Goal: Task Accomplishment & Management: Complete application form

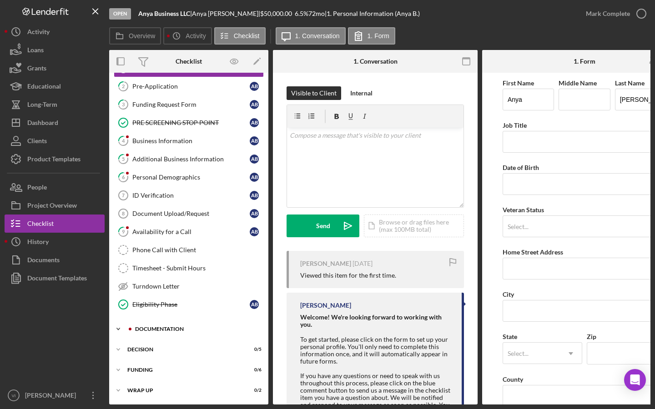
scroll to position [40, 0]
click at [157, 326] on div "Documentation" at bounding box center [196, 328] width 122 height 5
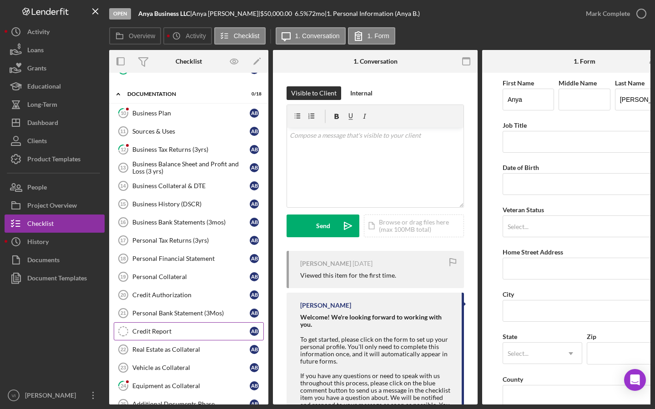
scroll to position [293, 0]
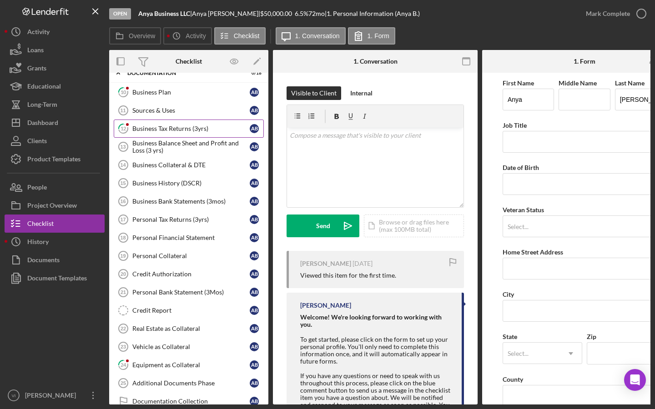
click at [206, 127] on div "Business Tax Returns (3yrs)" at bounding box center [190, 128] width 117 height 7
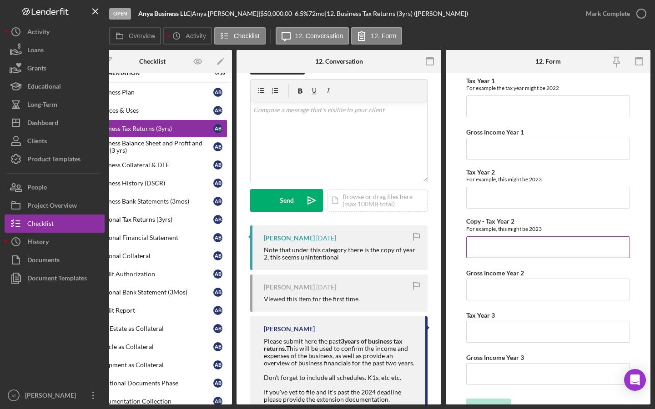
scroll to position [0, 36]
click at [102, 7] on icon "Icon/Menu Close" at bounding box center [95, 11] width 20 height 20
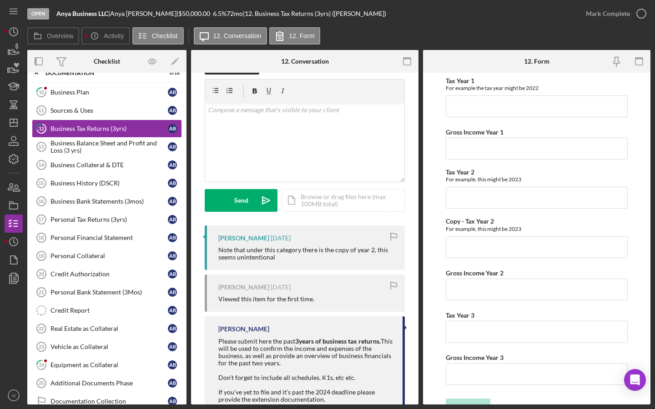
scroll to position [0, 0]
click at [7, 11] on icon "Icon/Menu" at bounding box center [14, 11] width 20 height 20
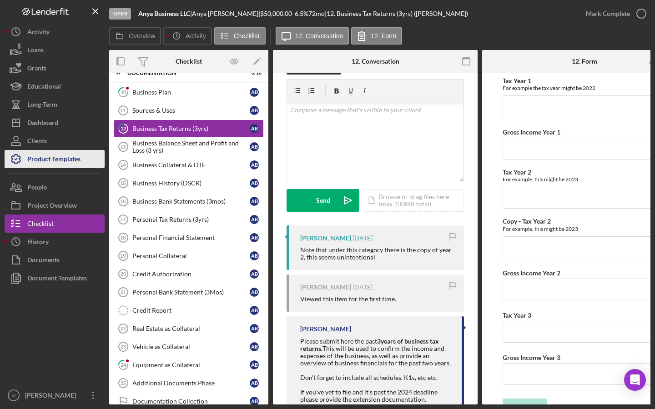
click at [57, 157] on div "Product Templates" at bounding box center [53, 160] width 53 height 20
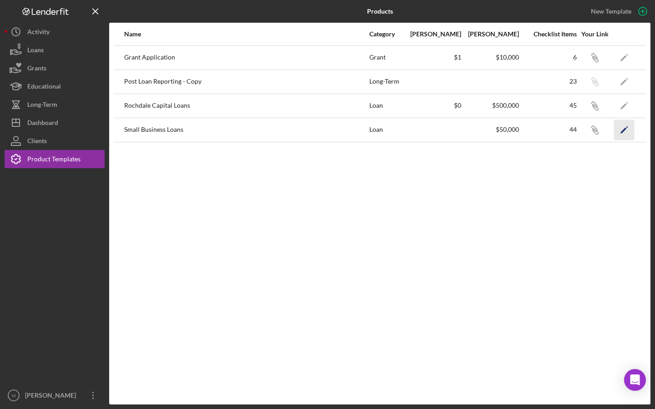
click at [634, 131] on icon "Icon/Edit" at bounding box center [624, 130] width 20 height 20
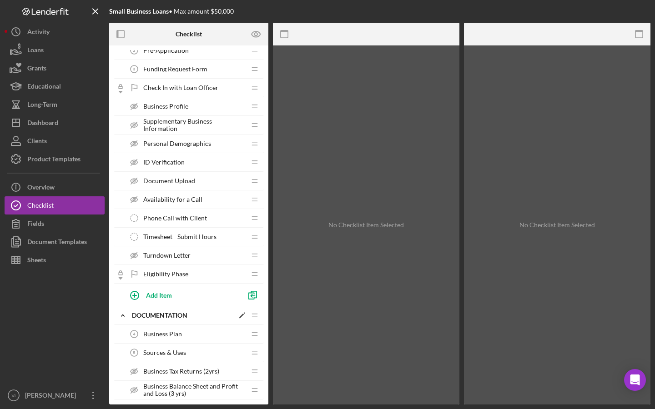
scroll to position [95, 0]
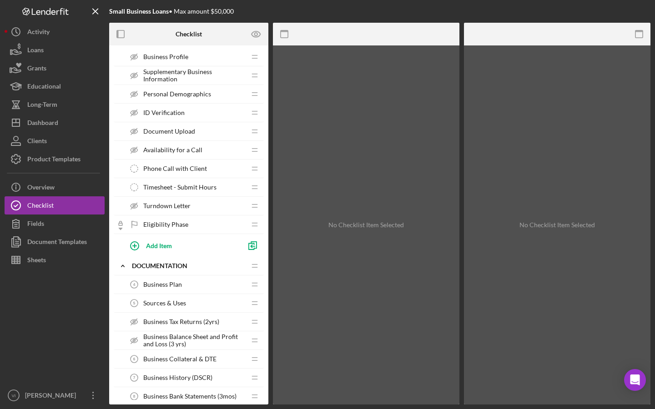
click at [175, 319] on span "Business Tax Returns (2yrs)" at bounding box center [181, 321] width 76 height 7
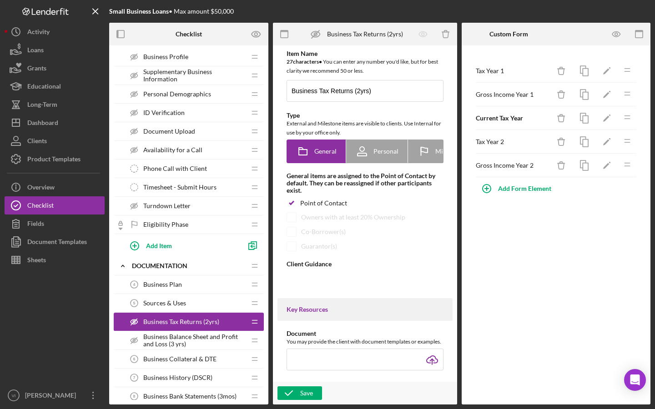
type textarea "<div>Please submit here the past&nbsp;<strong>2</strong><strong>&nbsp;years of …"
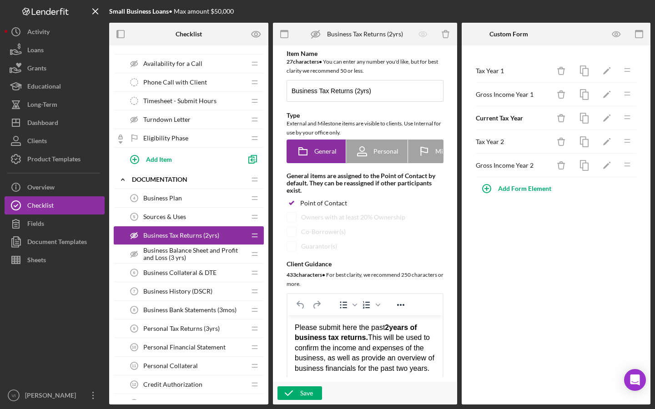
scroll to position [180, 0]
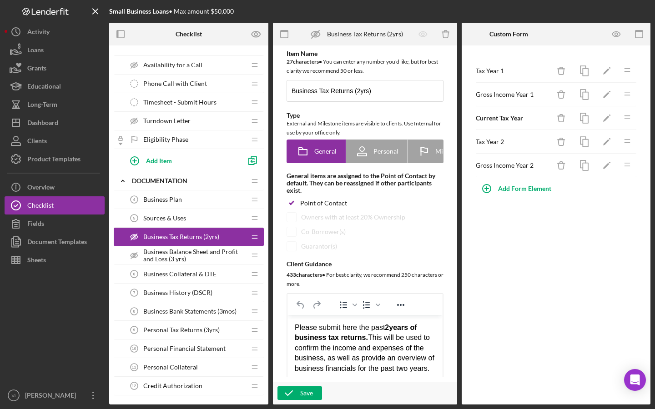
click at [180, 328] on span "Personal Tax Returns (3yrs)" at bounding box center [181, 329] width 76 height 7
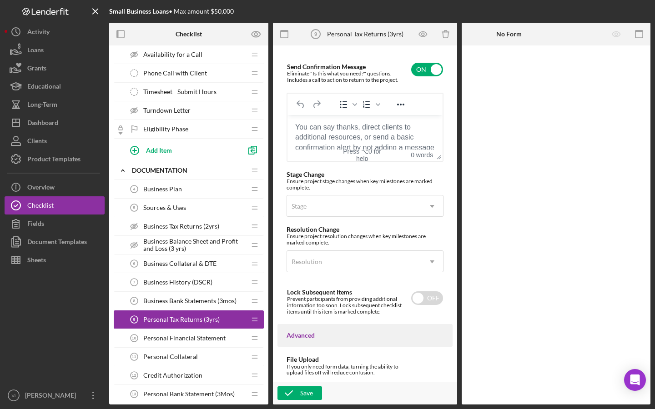
scroll to position [207, 0]
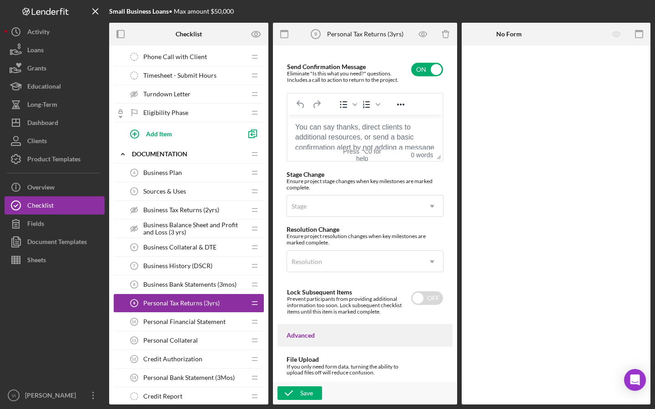
click at [222, 374] on span "Personal Bank Statement (3Mos)" at bounding box center [188, 377] width 91 height 7
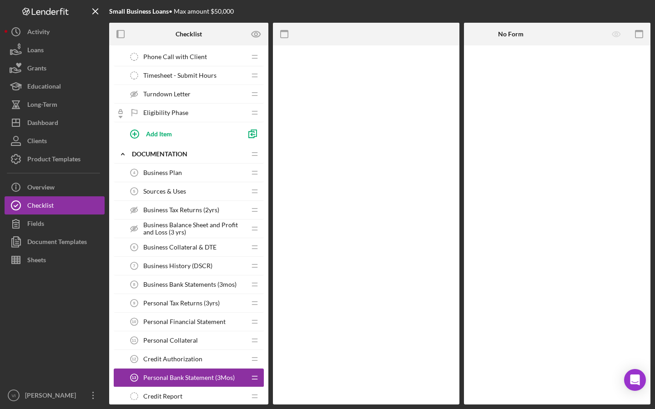
click at [222, 374] on span "Personal Bank Statement (3Mos)" at bounding box center [188, 377] width 91 height 7
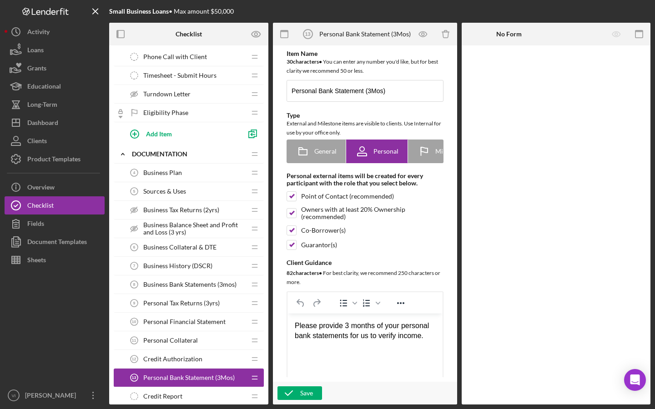
click at [218, 180] on div "Business Plan 4 Business Plan" at bounding box center [185, 173] width 120 height 18
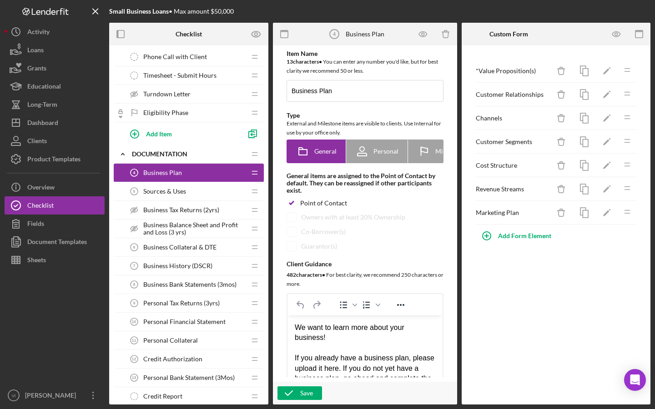
click at [215, 198] on div "Sources & Uses 5 Sources & Uses" at bounding box center [185, 191] width 120 height 18
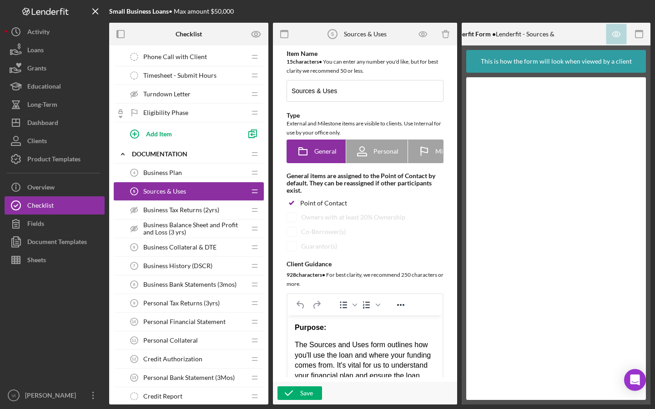
click at [215, 203] on div "Business Tax Returns (2yrs) Business Tax Returns (2yrs)" at bounding box center [185, 210] width 120 height 18
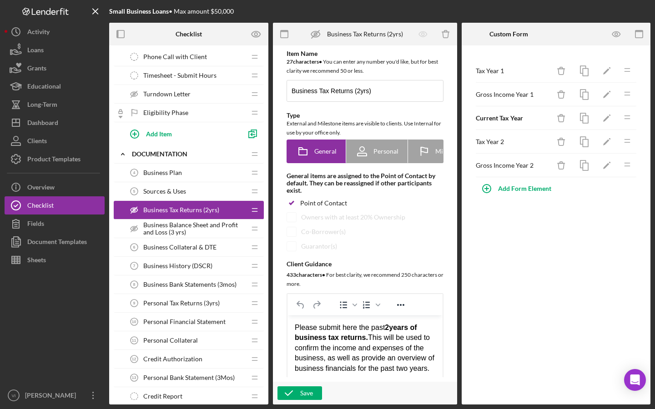
click at [201, 240] on div "Business Collateral & DTE 6 Business Collateral & DTE" at bounding box center [185, 247] width 120 height 18
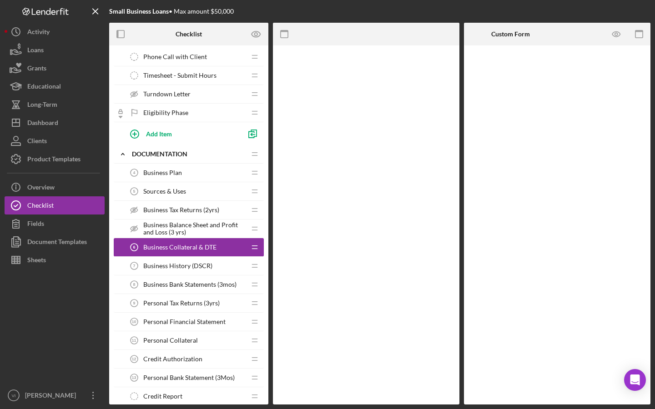
click at [201, 233] on span "Business Balance Sheet and Profit and Loss (3 yrs)" at bounding box center [194, 228] width 102 height 15
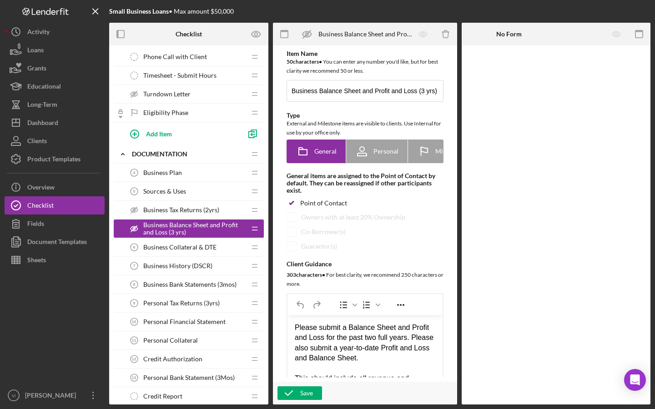
click at [174, 246] on span "Business Collateral & DTE" at bounding box center [179, 247] width 73 height 7
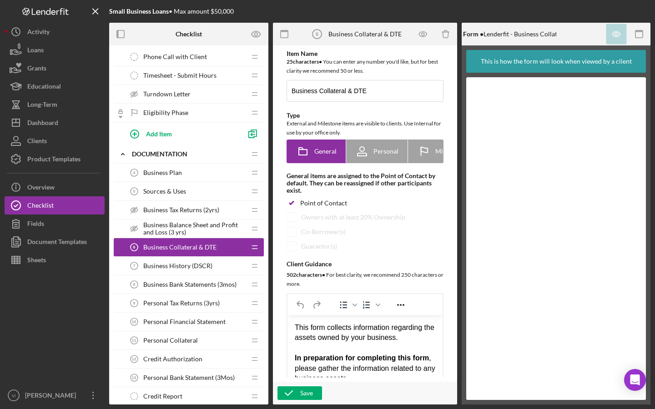
click at [170, 265] on span "Business History (DSCR)" at bounding box center [177, 265] width 69 height 7
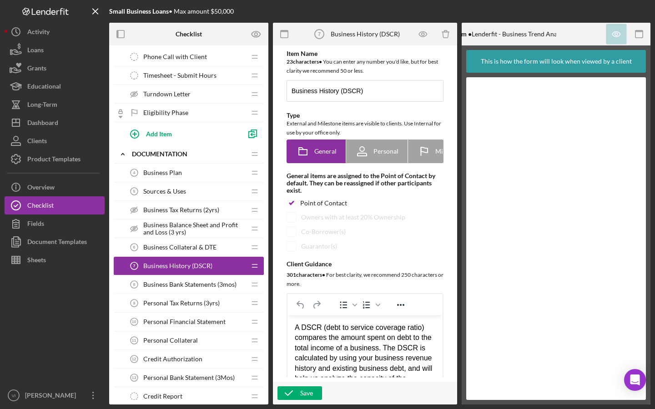
click at [167, 290] on div "Business Bank Statements (3mos) 8 Business Bank Statements (3mos)" at bounding box center [185, 284] width 120 height 18
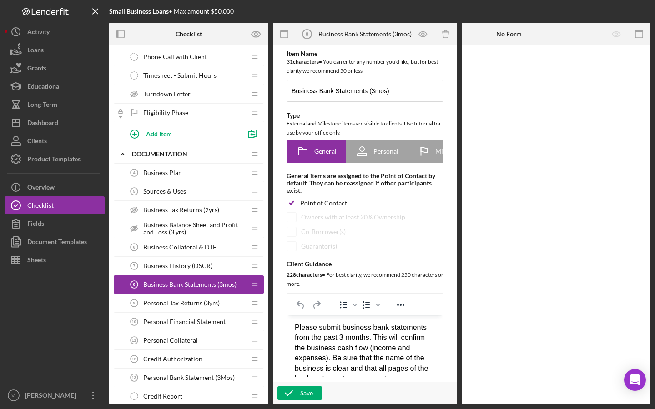
click at [167, 308] on div "Personal Tax Returns (3yrs) 9 Personal Tax Returns (3yrs)" at bounding box center [185, 303] width 120 height 18
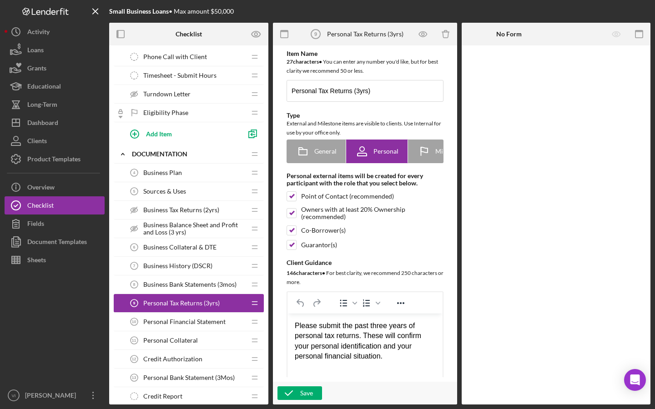
click at [169, 318] on span "Personal Financial Statement" at bounding box center [184, 321] width 82 height 7
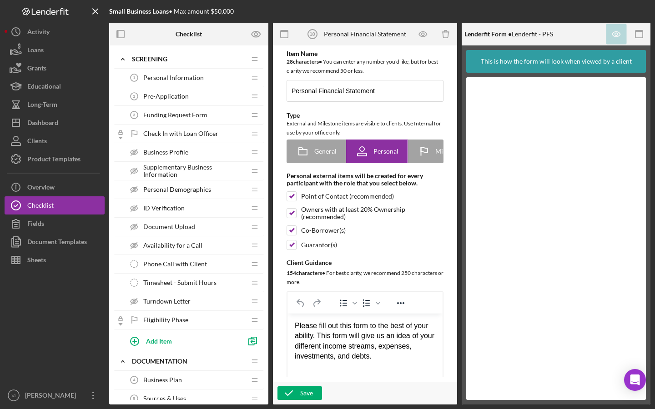
click at [205, 71] on div "Personal Information 1 Personal Information" at bounding box center [185, 78] width 120 height 18
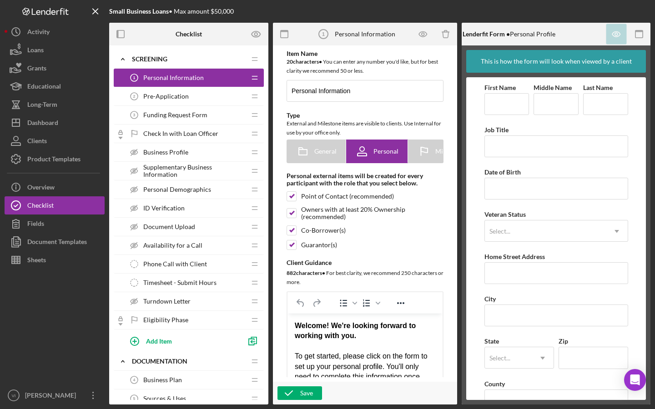
click at [206, 89] on div "Pre-Application 2 Pre-Application" at bounding box center [185, 96] width 120 height 18
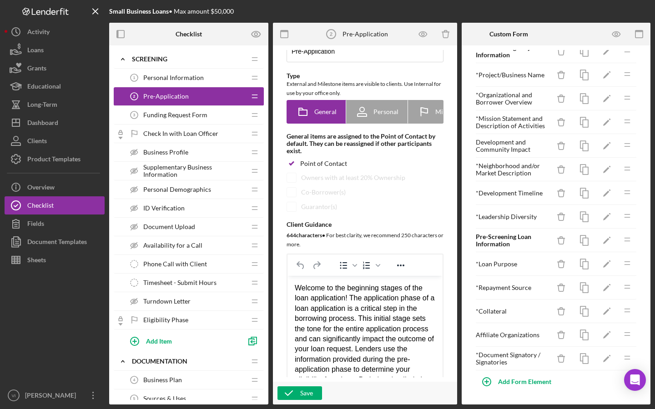
scroll to position [20, 0]
click at [608, 353] on icon "Icon/Edit" at bounding box center [606, 359] width 20 height 20
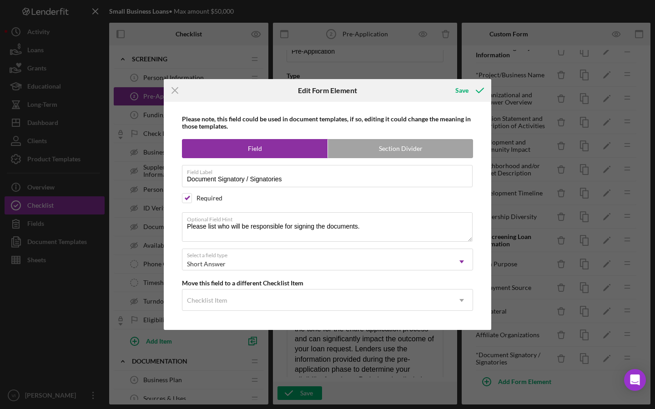
click at [181, 82] on icon "Icon/Menu Close" at bounding box center [175, 90] width 23 height 23
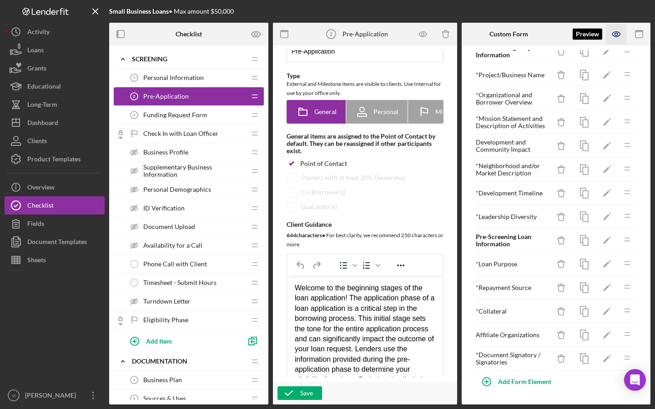
click at [617, 38] on icon "button" at bounding box center [616, 34] width 20 height 20
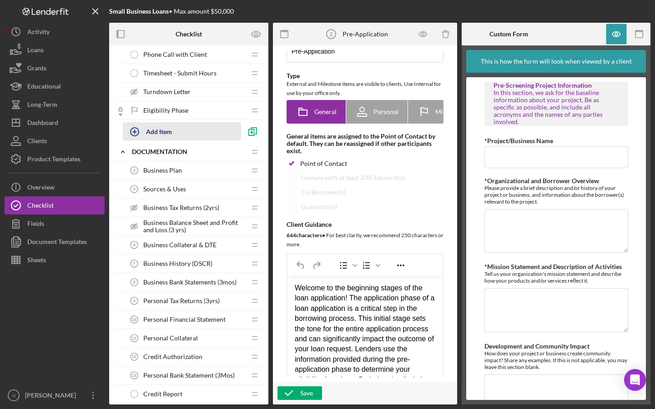
scroll to position [102, 0]
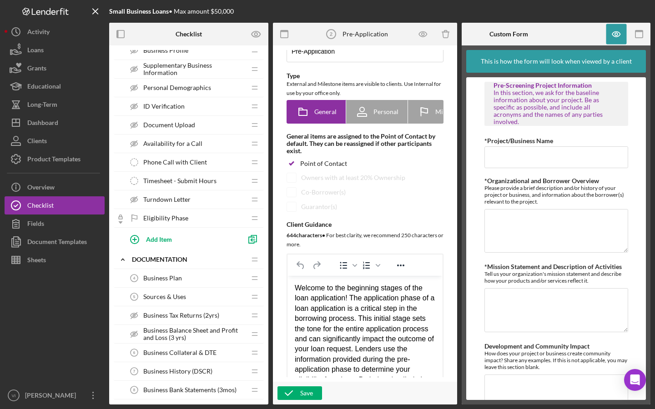
click at [159, 278] on span "Business Plan" at bounding box center [162, 278] width 39 height 7
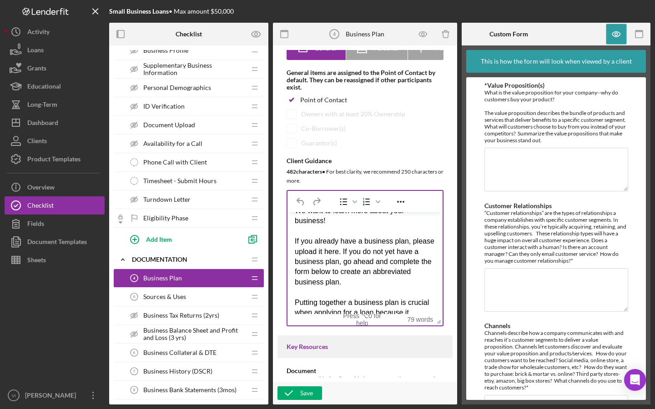
scroll to position [15, 0]
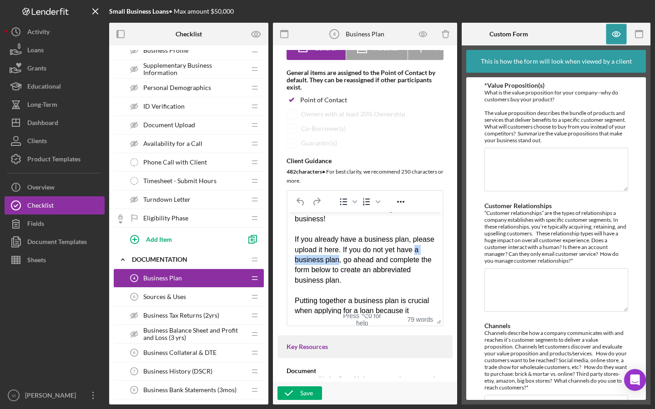
drag, startPoint x: 361, startPoint y: 258, endPoint x: 311, endPoint y: 261, distance: 49.6
click at [311, 261] on div "We want to learn more about your business! If you already have a business plan,…" at bounding box center [365, 244] width 140 height 81
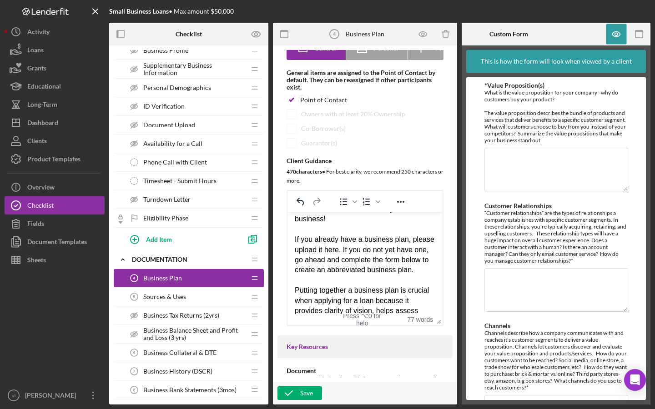
click at [388, 301] on div "Putting together a business plan is crucial when applying for a loan because it…" at bounding box center [365, 320] width 140 height 71
click at [372, 260] on div "We want to learn more about your business! If you already have a business plan,…" at bounding box center [365, 239] width 140 height 71
drag, startPoint x: 372, startPoint y: 260, endPoint x: 329, endPoint y: 261, distance: 42.8
click at [329, 261] on div "We want to learn more about your business! If you already have a business plan,…" at bounding box center [365, 239] width 140 height 71
click at [305, 247] on div "We want to learn more about your business! If you already have a business plan,…" at bounding box center [365, 239] width 140 height 71
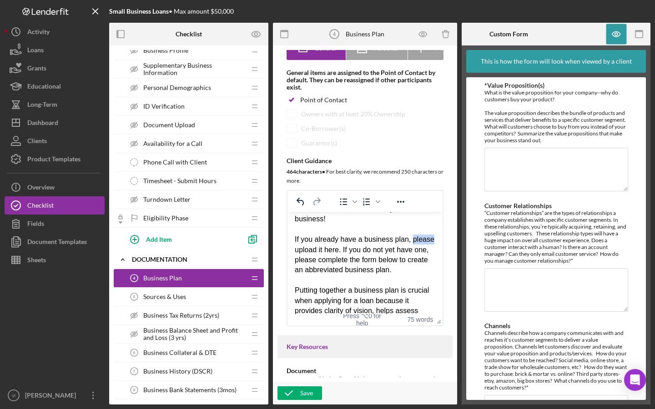
click at [305, 247] on div "We want to learn more about your business! If you already have a business plan,…" at bounding box center [365, 239] width 140 height 71
click at [299, 242] on div "We want to learn more about your business! If you already have a business plan,…" at bounding box center [365, 239] width 140 height 71
click at [295, 253] on div "We want to learn more about your business! If you already have a business plan,…" at bounding box center [365, 239] width 140 height 71
click at [298, 251] on div "We want to learn more about your business! If you already have a business plan,…" at bounding box center [365, 239] width 140 height 71
click at [295, 251] on div "We want to learn more about your business! If you already have a business plan,…" at bounding box center [365, 239] width 140 height 71
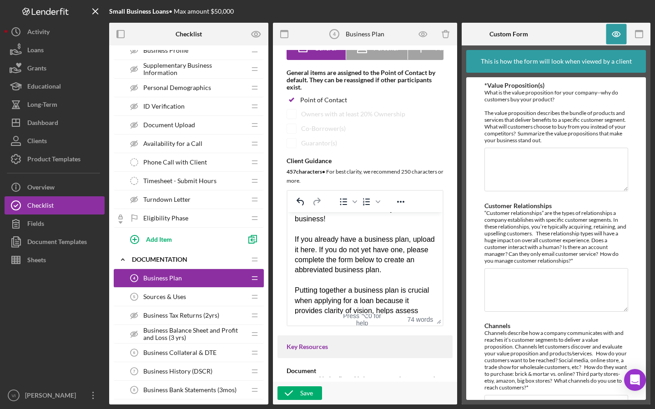
click at [326, 275] on div "Rich Text Area. Press ALT-0 for help." at bounding box center [365, 280] width 140 height 10
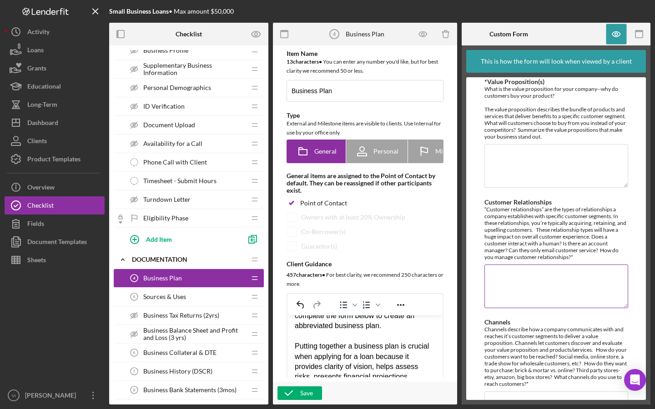
scroll to position [5, 0]
click at [312, 387] on div "Save" at bounding box center [306, 393] width 13 height 14
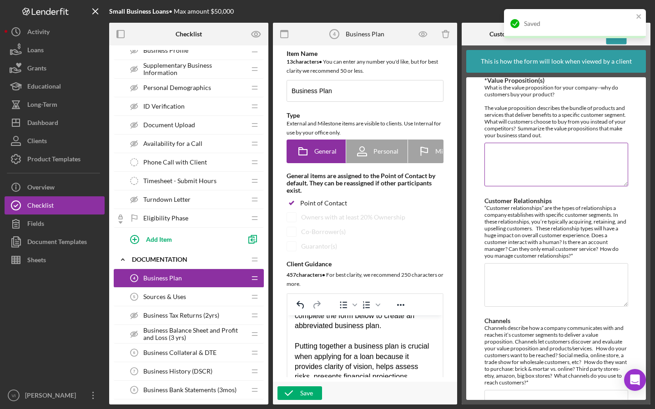
click at [557, 154] on textarea "*Value Proposition(s)" at bounding box center [556, 165] width 144 height 44
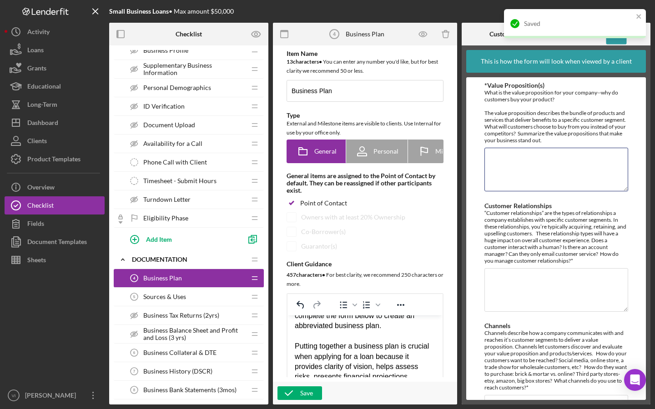
scroll to position [0, 0]
click at [636, 18] on icon "close" at bounding box center [638, 16] width 5 height 5
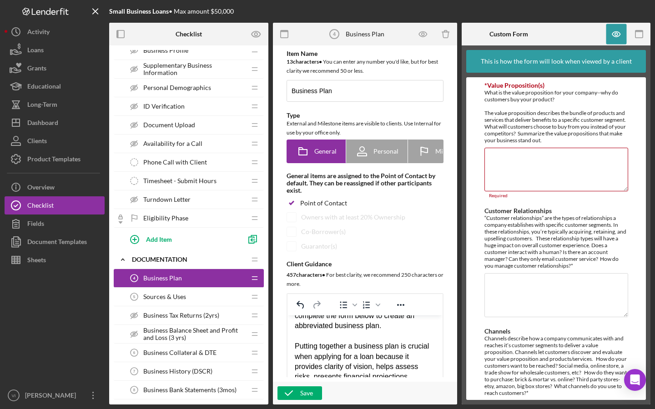
click at [615, 33] on div "Small Business Loans • Max amount $50,000 Checklist Preview as Icon/Expander Sc…" at bounding box center [327, 204] width 655 height 409
click at [615, 30] on icon "button" at bounding box center [616, 34] width 20 height 20
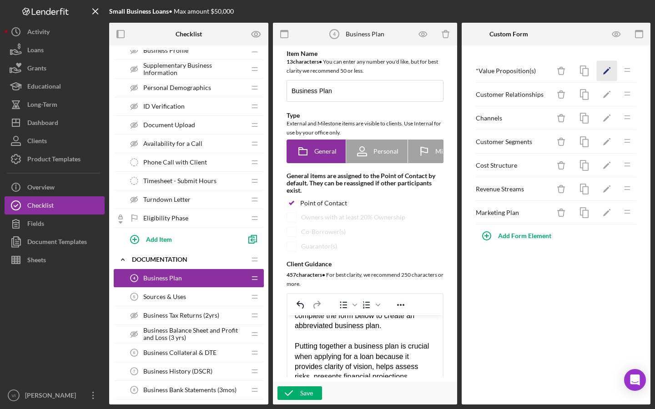
click at [607, 77] on icon "Icon/Edit" at bounding box center [606, 71] width 20 height 20
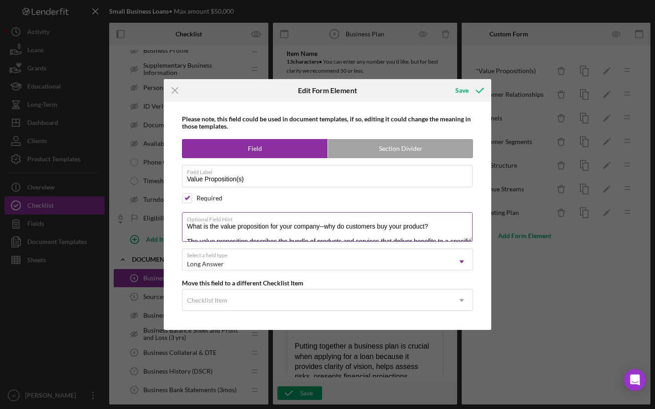
click at [469, 241] on textarea "What is the value proposition for your company--why do customers buy your produ…" at bounding box center [327, 226] width 290 height 29
click at [270, 212] on textarea "What is the value proposition for your company--why do customers buy your produ…" at bounding box center [327, 226] width 290 height 29
click at [297, 241] on textarea "What is the value proposition for your company--why do customers buy your produ…" at bounding box center [327, 226] width 290 height 29
click at [284, 212] on textarea "What is the value proposition for your company--why do customers buy your produ…" at bounding box center [327, 226] width 290 height 29
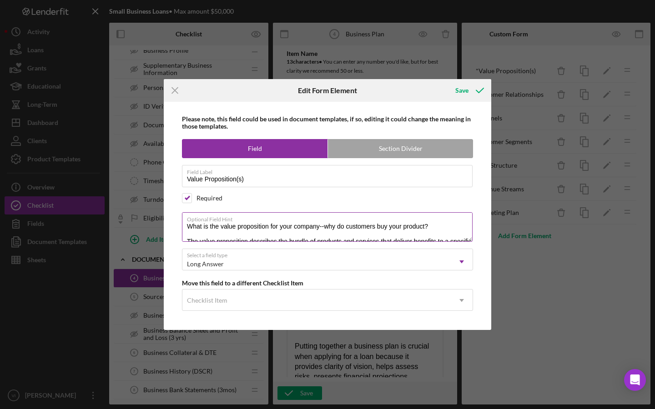
click at [422, 217] on textarea "What is the value proposition for your company--why do customers buy your produ…" at bounding box center [327, 226] width 290 height 29
click at [434, 218] on textarea "What is the value proposition for your company--why do customers buy your produ…" at bounding box center [327, 226] width 290 height 29
type textarea "What is the value proposition for your company--why do customers buy your produ…"
click at [470, 79] on icon "submit" at bounding box center [479, 90] width 23 height 23
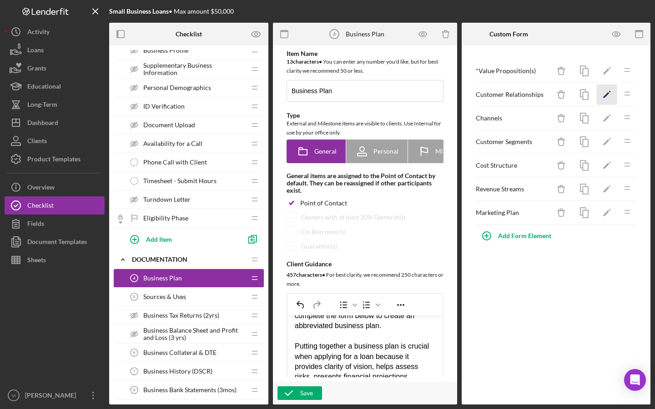
click at [601, 100] on icon "Icon/Edit" at bounding box center [606, 95] width 20 height 20
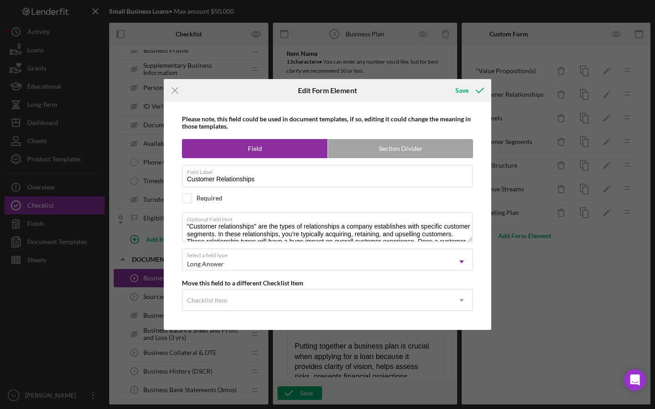
click at [212, 200] on div "Required" at bounding box center [209, 198] width 26 height 7
checkbox input "true"
click at [187, 224] on textarea "“Customer relationships” are the types of relationships a company establishes w…" at bounding box center [327, 226] width 290 height 29
click at [189, 225] on textarea "“Customer relationships” are the types of relationships a company establishes w…" at bounding box center [327, 226] width 290 height 29
click at [253, 228] on textarea "Customer relationships” are the types of relationships a company establishes wi…" at bounding box center [327, 226] width 290 height 29
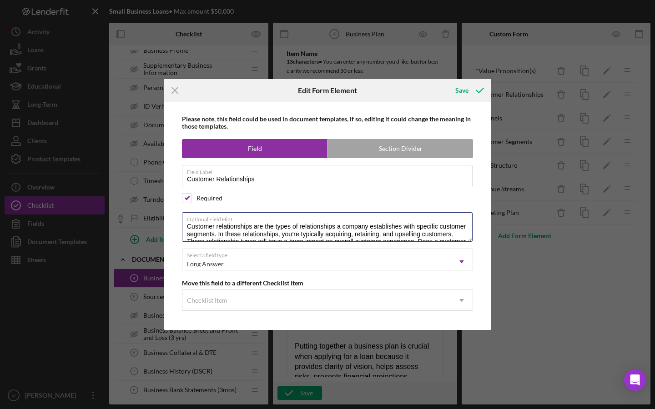
click at [481, 328] on div "Please note, this field could be used in document templates, if so, editing it …" at bounding box center [327, 216] width 318 height 228
drag, startPoint x: 310, startPoint y: 221, endPoint x: 184, endPoint y: 155, distance: 141.9
click at [184, 155] on div "Please note, this field could be used in document templates, if so, editing it …" at bounding box center [327, 216] width 318 height 228
paste textarea ""Customer Relationships describe the types of connections a company builds with…"
click at [190, 212] on textarea ""Customer Relationships describe the types of connections a company builds with…" at bounding box center [327, 226] width 290 height 29
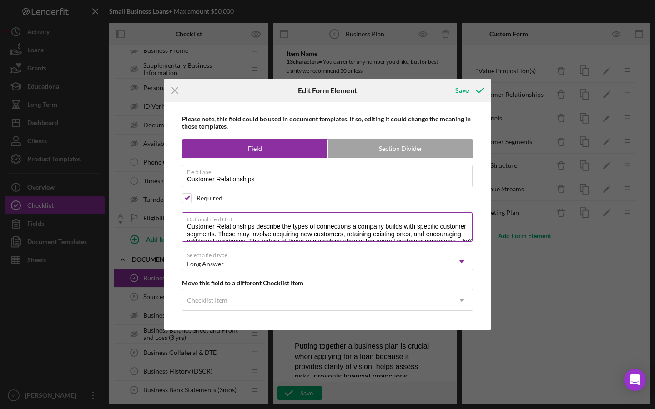
click at [422, 221] on textarea "Customer Relationships describe the types of connections a company builds with …" at bounding box center [327, 226] width 290 height 29
type textarea "Customer Relationships describe the types of connections a company builds with …"
click at [463, 102] on div "Please note, this field could be used in document templates, if so, editing it …" at bounding box center [327, 216] width 318 height 228
click at [462, 81] on div "Save" at bounding box center [461, 90] width 13 height 18
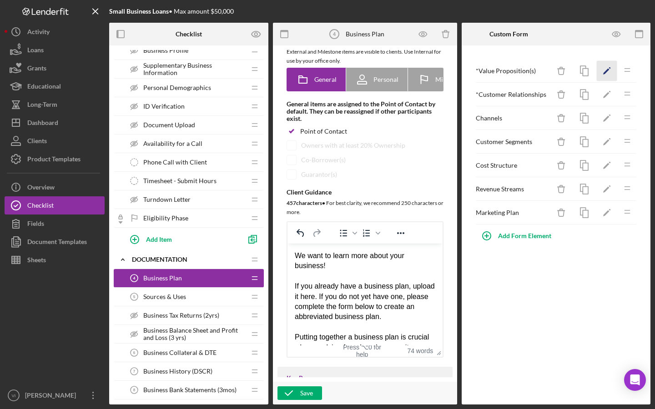
click at [600, 78] on icon "Icon/Edit" at bounding box center [606, 71] width 20 height 20
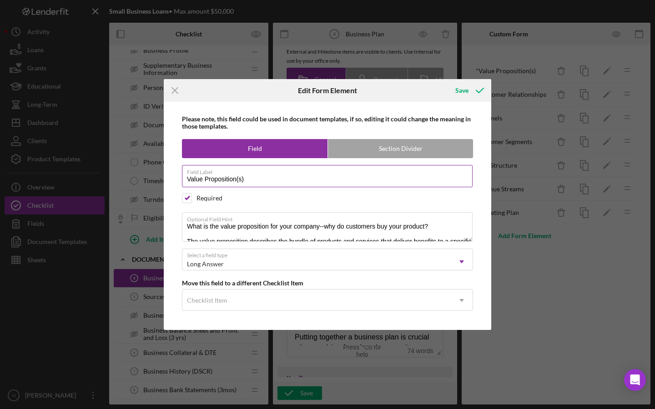
drag, startPoint x: 196, startPoint y: 197, endPoint x: 276, endPoint y: 167, distance: 85.4
click at [204, 196] on div "Required" at bounding box center [209, 198] width 26 height 7
checkbox input "false"
click at [473, 95] on icon "submit" at bounding box center [479, 90] width 23 height 23
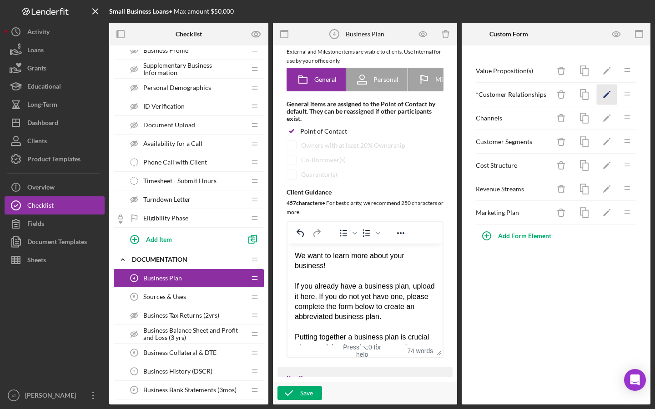
click at [608, 100] on icon "Icon/Edit" at bounding box center [606, 95] width 20 height 20
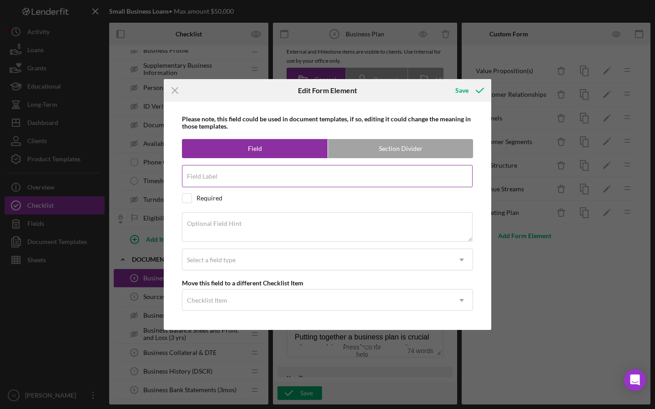
type input "Customer Relationships"
checkbox input "true"
type textarea "Customer Relationships describe the types of connections a company builds with …"
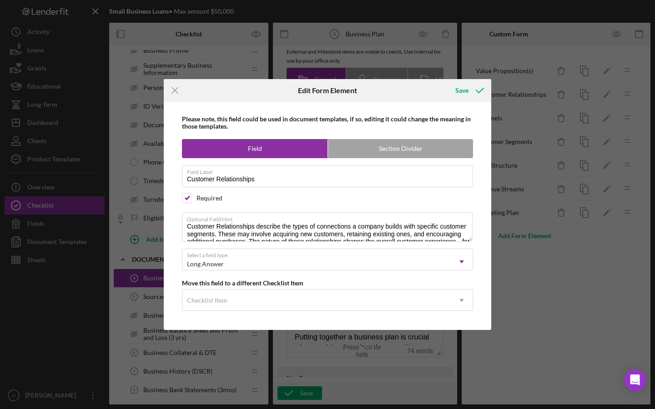
click at [202, 210] on div "Please note, this field could be used in document templates, if so, editing it …" at bounding box center [327, 216] width 318 height 228
click at [202, 207] on div "Please note, this field could be used in document templates, if so, editing it …" at bounding box center [327, 216] width 318 height 228
click at [203, 202] on div "Required" at bounding box center [209, 198] width 26 height 7
checkbox input "false"
click at [471, 86] on icon "submit" at bounding box center [479, 90] width 23 height 23
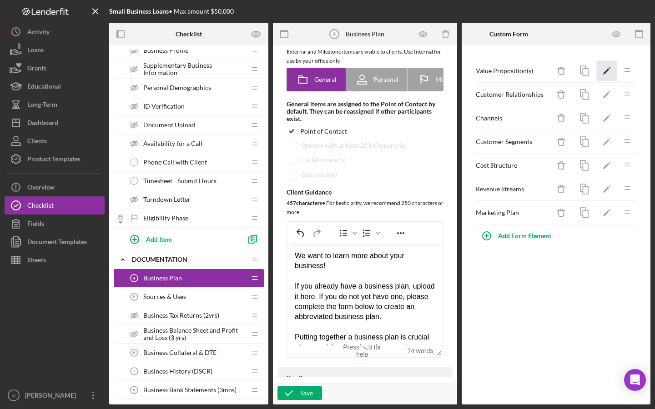
click at [609, 74] on icon "Icon/Edit" at bounding box center [606, 71] width 20 height 20
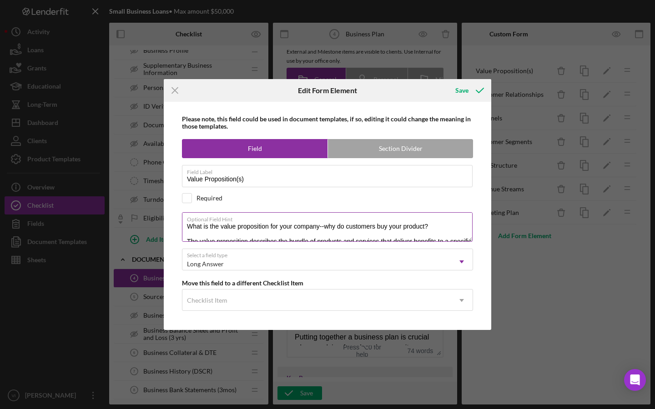
click at [470, 242] on div "Optional Field Hint What is the value proposition for your company--why do cust…" at bounding box center [327, 227] width 291 height 30
click at [460, 241] on textarea "What is the value proposition for your company--why do customers buy your produ…" at bounding box center [327, 226] width 290 height 29
click at [479, 79] on icon "submit" at bounding box center [479, 90] width 23 height 23
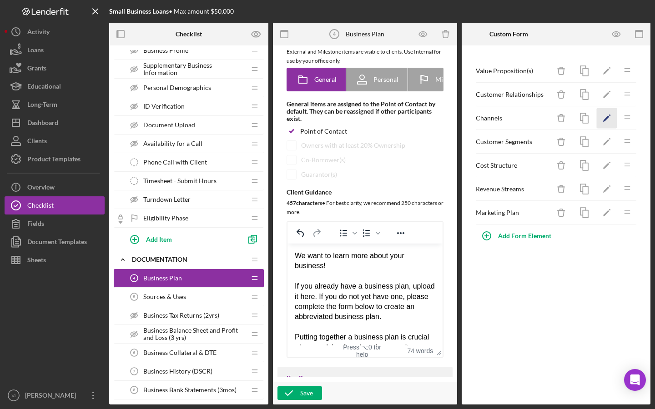
click at [606, 123] on icon "Icon/Edit" at bounding box center [606, 118] width 20 height 20
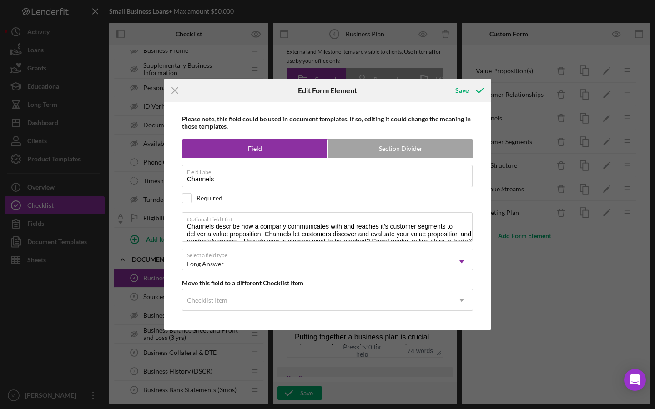
click at [483, 330] on div "Please note, this field could be used in document templates, if so, editing it …" at bounding box center [327, 216] width 318 height 228
click at [375, 241] on textarea "Channels describe how a company communicates with and reaches it’s customer seg…" at bounding box center [327, 226] width 290 height 29
paste textarea ""Channels describe how a company communicates with and reaches its customer seg…"
click at [190, 237] on textarea "Channels describe how a company communicates with and reaches it’s customer seg…" at bounding box center [327, 226] width 290 height 29
drag, startPoint x: 256, startPoint y: 230, endPoint x: 170, endPoint y: 175, distance: 102.9
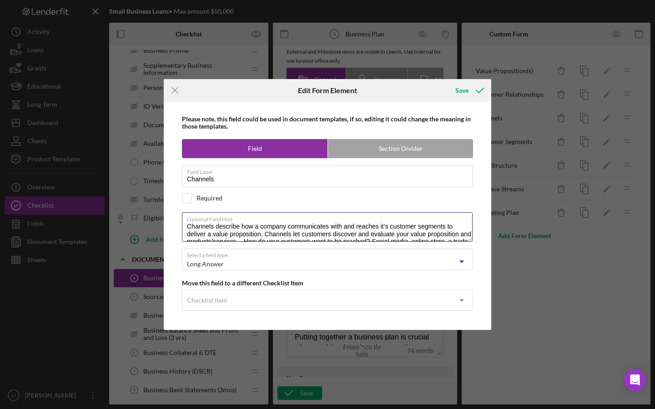
click at [170, 175] on div "Please note, this field could be used in document templates, if so, editing it …" at bounding box center [327, 216] width 318 height 228
click at [354, 241] on textarea "Channels describe how a company communicates with and reaches its customer segm…" at bounding box center [327, 226] width 290 height 29
click at [188, 241] on textarea "Channels describe how a company communicates with and reaches its customer segm…" at bounding box center [327, 226] width 290 height 29
click at [327, 233] on textarea "Channels describe how a company communicates with and reaches its customer segm…" at bounding box center [327, 226] width 290 height 29
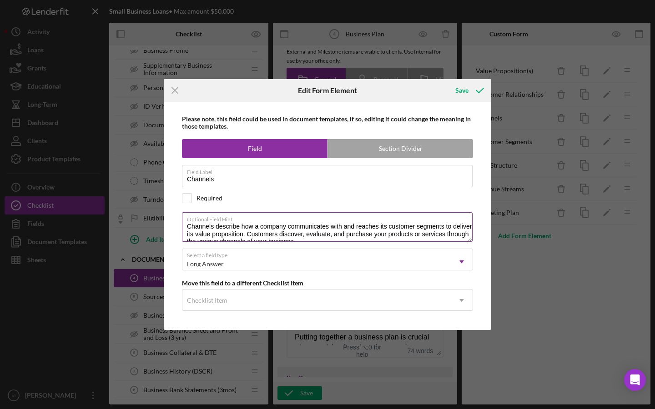
click at [332, 231] on textarea "Channels describe how a company communicates with and reaches its customer segm…" at bounding box center [327, 226] width 290 height 29
type textarea "Channels describe how a company communicates with and reaches its customer segm…"
click at [485, 79] on icon "submit" at bounding box center [479, 90] width 23 height 23
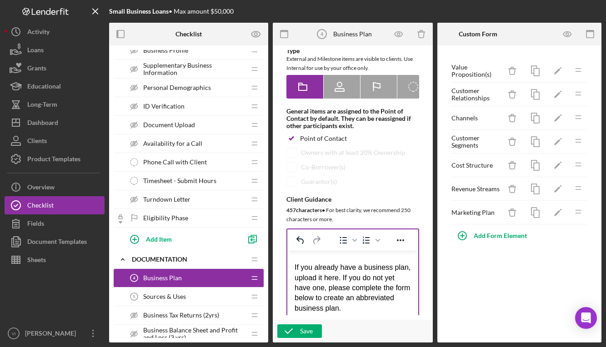
scroll to position [27, 0]
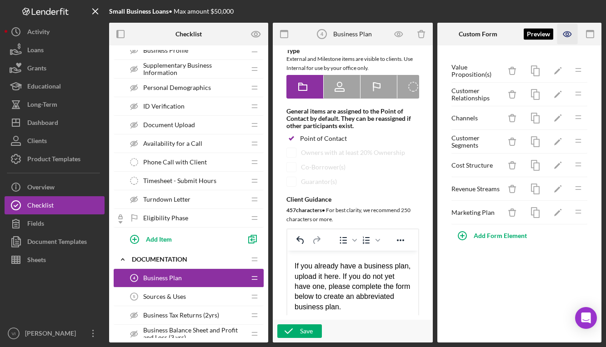
click at [570, 39] on icon "button" at bounding box center [567, 34] width 20 height 20
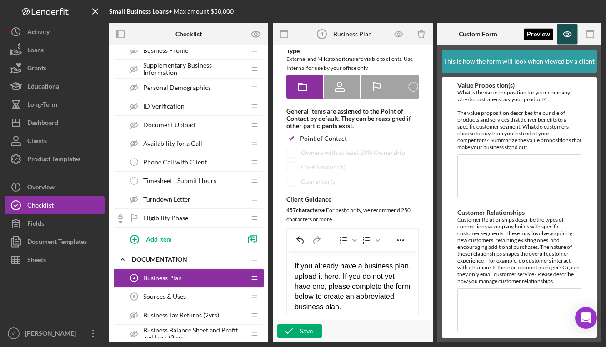
click at [565, 27] on icon "button" at bounding box center [567, 34] width 20 height 20
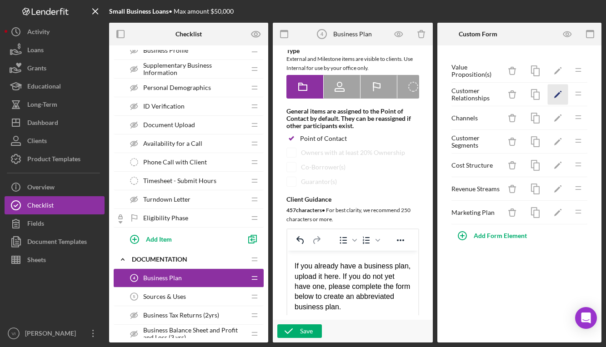
click at [562, 96] on icon "Icon/Edit" at bounding box center [558, 95] width 20 height 20
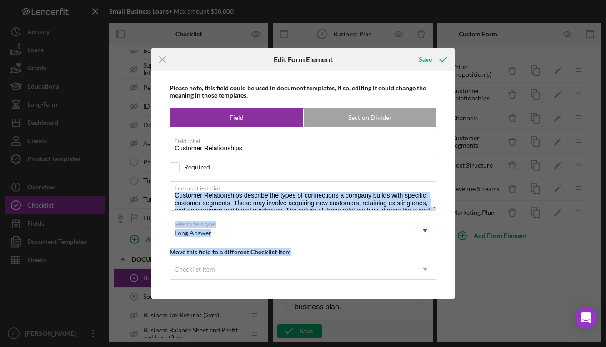
drag, startPoint x: 432, startPoint y: 211, endPoint x: 438, endPoint y: 249, distance: 38.6
click at [438, 249] on div "Please note, this field could be used in document templates, if so, editing it …" at bounding box center [303, 185] width 294 height 228
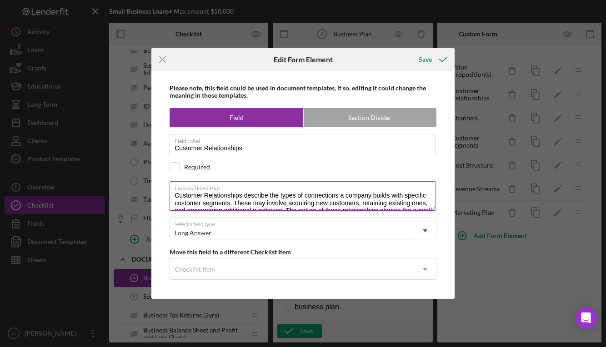
click at [396, 186] on label "Optional Field Hint" at bounding box center [305, 187] width 261 height 10
click at [396, 186] on textarea "Customer Relationships describe the types of connections a company builds with …" at bounding box center [303, 195] width 266 height 29
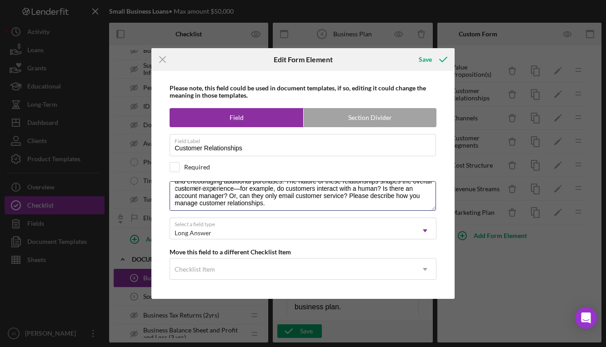
scroll to position [0, 0]
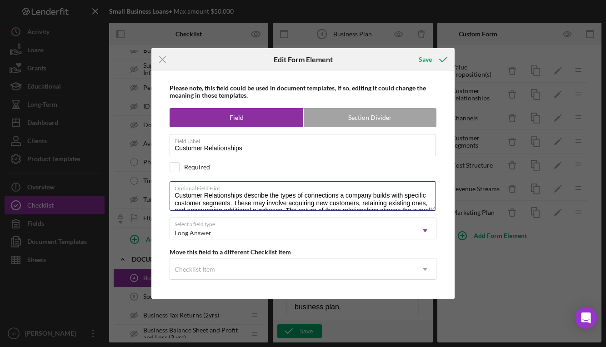
click at [434, 312] on div "Icon/Menu Close Edit Form Element Save Please note, this field could be used in…" at bounding box center [303, 173] width 606 height 347
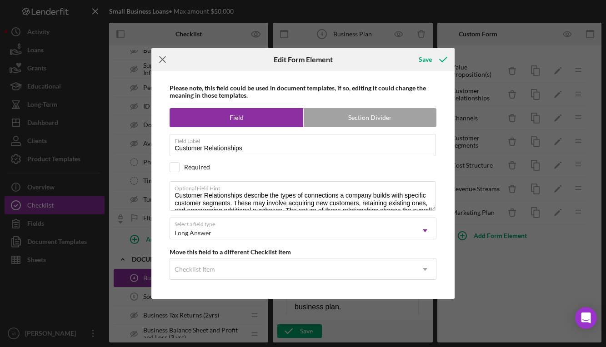
click at [171, 48] on icon "Icon/Menu Close" at bounding box center [162, 59] width 23 height 23
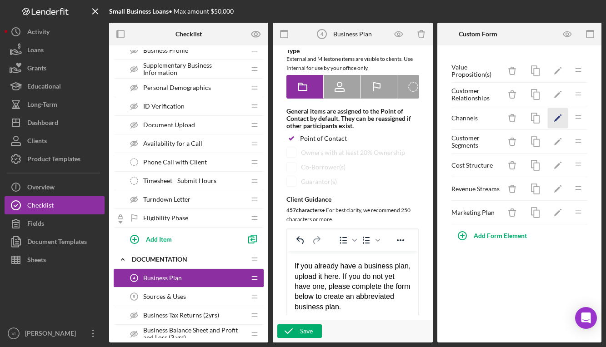
click at [558, 124] on icon "Icon/Edit" at bounding box center [558, 118] width 20 height 20
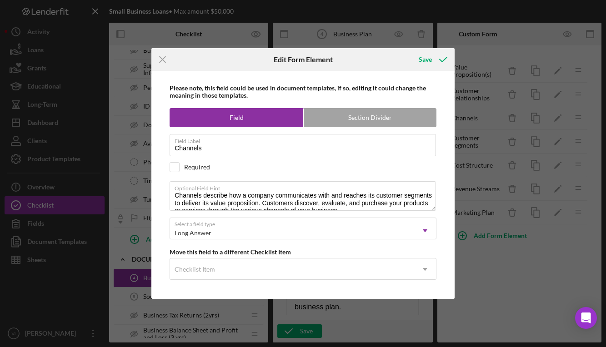
click at [445, 298] on div "Please note, this field could be used in document templates, if so, editing it …" at bounding box center [303, 185] width 294 height 228
click at [432, 48] on icon "submit" at bounding box center [443, 59] width 23 height 23
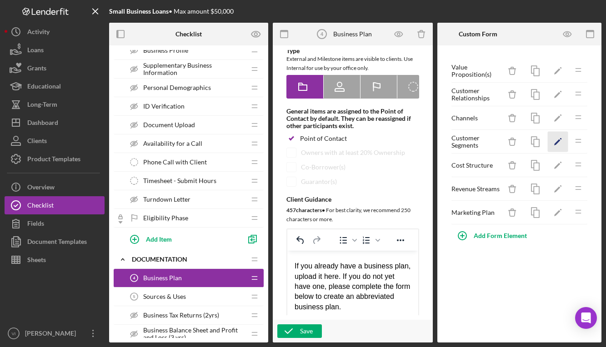
click at [559, 146] on icon "Icon/Edit" at bounding box center [558, 142] width 20 height 20
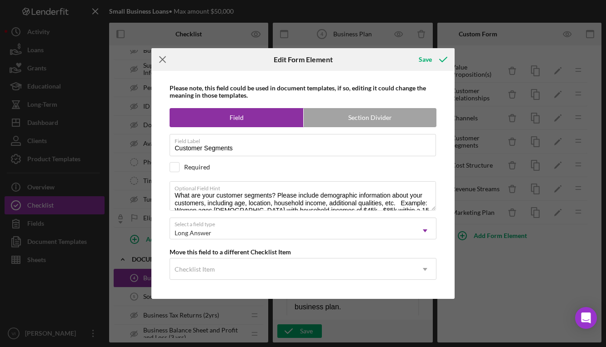
click at [162, 62] on icon "Icon/Menu Close" at bounding box center [162, 59] width 23 height 23
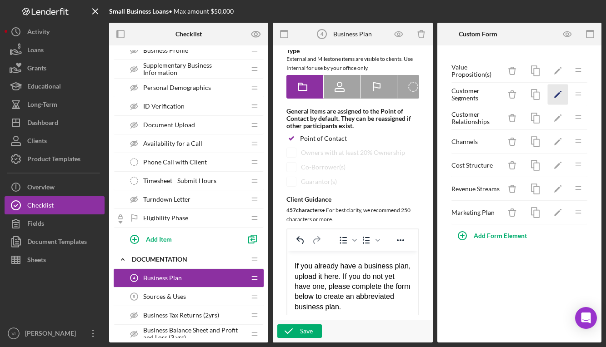
click at [559, 92] on icon "Icon/Edit" at bounding box center [558, 95] width 20 height 20
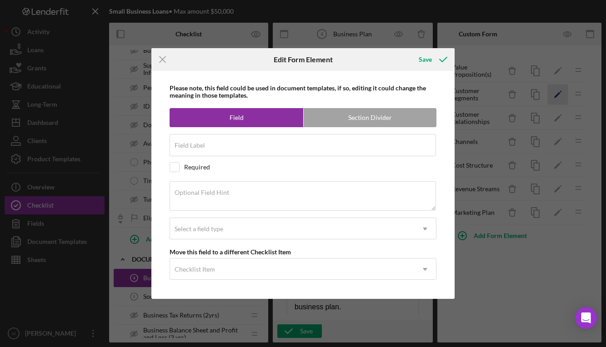
type input "Customer Segments"
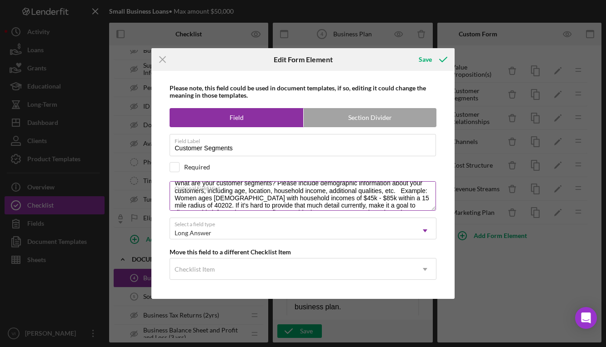
scroll to position [11, 0]
click at [405, 192] on textarea "What are your customer segments? Please include demographic information about y…" at bounding box center [303, 195] width 266 height 29
click at [402, 194] on textarea "What are your customer segments? Please include demographic information about y…" at bounding box center [303, 195] width 266 height 29
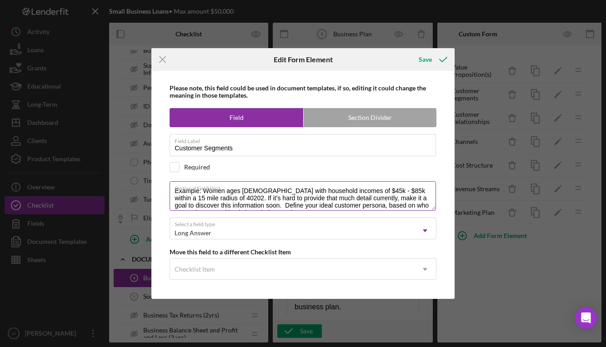
scroll to position [26, 0]
click at [261, 192] on textarea "What are your customer segments? Please include demographic information about y…" at bounding box center [303, 195] width 266 height 29
click at [271, 188] on label "Optional Field Hint" at bounding box center [305, 187] width 261 height 10
click at [271, 188] on textarea "What are your customer segments? Please include demographic information about y…" at bounding box center [303, 195] width 266 height 29
click at [271, 188] on label "Optional Field Hint" at bounding box center [305, 187] width 261 height 10
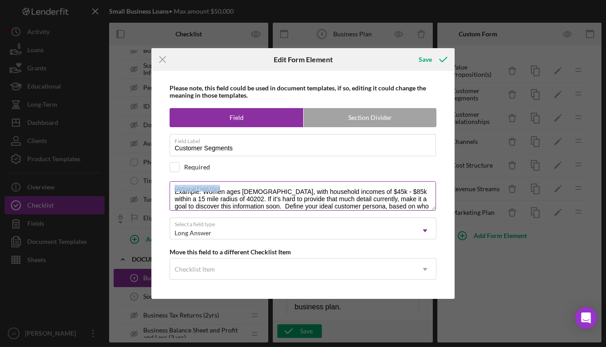
click at [271, 188] on textarea "What are your customer segments? Please include demographic information about y…" at bounding box center [303, 195] width 266 height 29
click at [402, 190] on label "Optional Field Hint" at bounding box center [305, 187] width 261 height 10
click at [402, 190] on textarea "What are your customer segments? Please include demographic information about y…" at bounding box center [303, 195] width 266 height 29
click at [399, 196] on textarea "What are your customer segments? Please include demographic information about y…" at bounding box center [303, 195] width 266 height 29
click at [399, 194] on textarea "What are your customer segments? Please include demographic information about y…" at bounding box center [303, 195] width 266 height 29
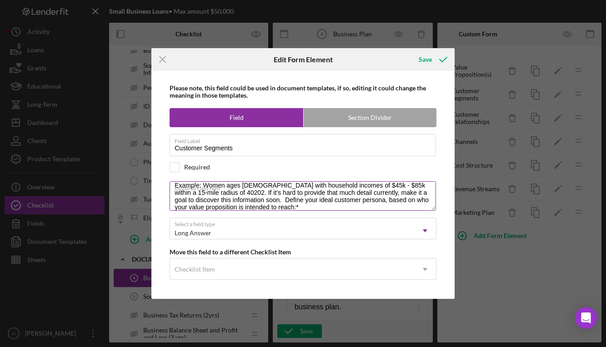
scroll to position [30, 0]
click at [204, 195] on textarea "What are your customer segments? Please include demographic information about y…" at bounding box center [303, 195] width 266 height 29
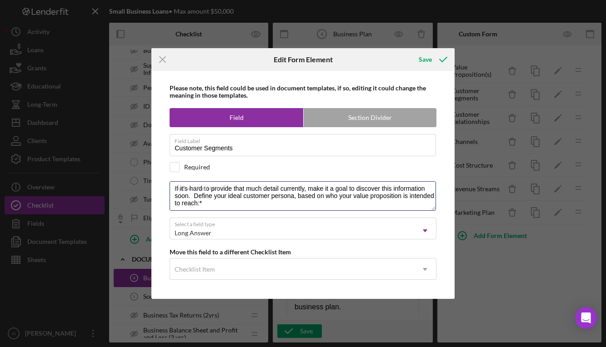
drag, startPoint x: 216, startPoint y: 201, endPoint x: 153, endPoint y: 181, distance: 66.3
click at [153, 181] on div "Please note, this field could be used in document templates, if so, editing it …" at bounding box center [302, 185] width 303 height 228
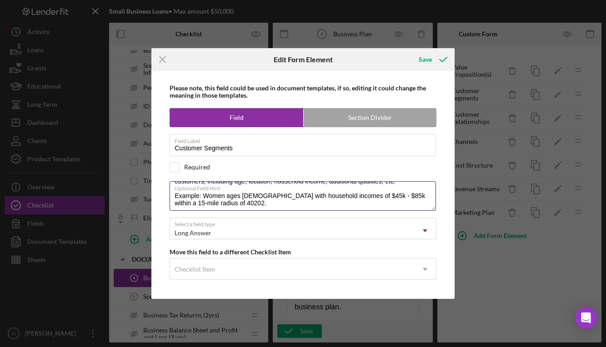
scroll to position [0, 0]
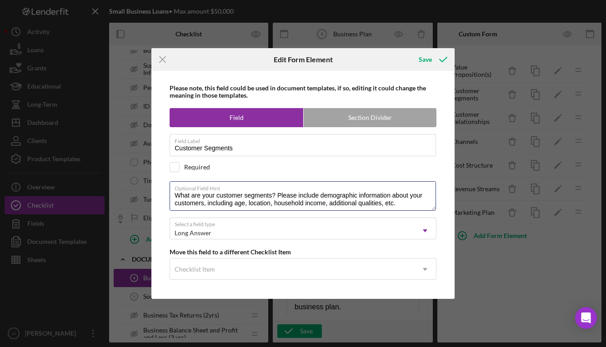
click at [455, 272] on div "Icon/Menu Close Edit Form Element Save Please note, this field could be used in…" at bounding box center [303, 173] width 606 height 347
click at [403, 195] on textarea "What are your customer segments? Please include demographic information about y…" at bounding box center [303, 195] width 266 height 29
click at [403, 194] on textarea "What are your customer segments? Please include demographic information about y…" at bounding box center [303, 195] width 266 height 29
click at [401, 191] on textarea "What are your customer segments? Please include demographic information about y…" at bounding box center [303, 195] width 266 height 29
paste textarea "If it’s hard to provide that much detail currently, make it a goal to discover …"
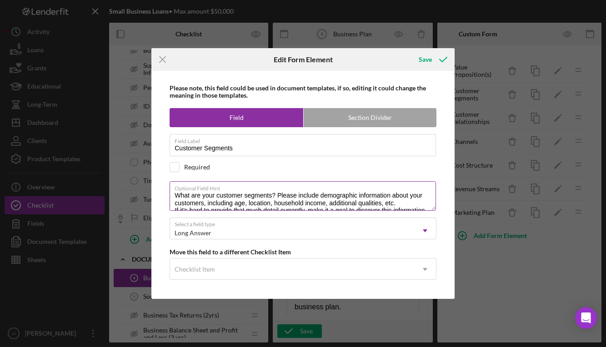
click at [174, 195] on textarea "What are your customer segments? Please include demographic information about y…" at bounding box center [303, 195] width 266 height 29
click at [224, 210] on textarea "What are your customer segments? Please include demographic information about y…" at bounding box center [303, 195] width 266 height 29
click at [410, 196] on textarea "What are your customer segments? Please include demographic information about y…" at bounding box center [303, 195] width 266 height 29
click at [421, 205] on textarea "What are your customer segments? Please include demographic information about y…" at bounding box center [303, 195] width 266 height 29
drag, startPoint x: 331, startPoint y: 191, endPoint x: 380, endPoint y: 191, distance: 49.5
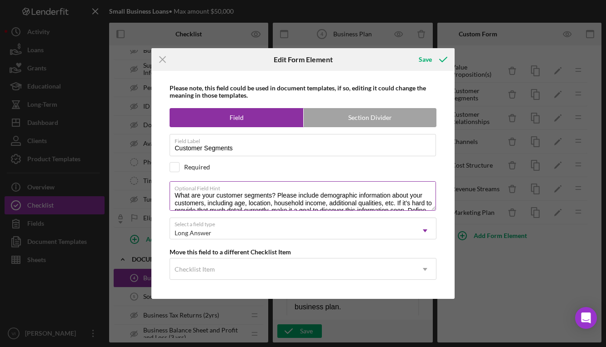
click at [380, 191] on textarea "What are your customer segments? Please include demographic information about y…" at bounding box center [303, 195] width 266 height 29
click at [371, 210] on textarea "What are your customer segments? Please include demographic information about y…" at bounding box center [303, 195] width 266 height 29
click at [347, 190] on textarea "What are your customer segments? Please include demographic information about y…" at bounding box center [303, 195] width 266 height 29
drag, startPoint x: 334, startPoint y: 190, endPoint x: 370, endPoint y: 187, distance: 35.6
click at [370, 188] on textarea "What are your customer segments? Please include demographic information about y…" at bounding box center [303, 195] width 266 height 29
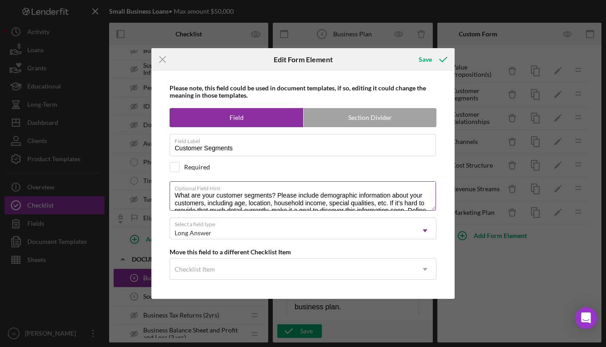
click at [351, 199] on textarea "What are your customer segments? Please include demographic information about y…" at bounding box center [303, 195] width 266 height 29
click at [332, 188] on textarea "What are your customer segments? Please include demographic information about y…" at bounding box center [303, 195] width 266 height 29
click at [295, 206] on textarea "What are your customer segments? Please include demographic information about y…" at bounding box center [303, 195] width 266 height 29
click at [298, 206] on textarea "What are your customer segments? Please include demographic information about y…" at bounding box center [303, 195] width 266 height 29
click at [298, 210] on textarea "What are your customer segments? Please include demographic information about y…" at bounding box center [303, 195] width 266 height 29
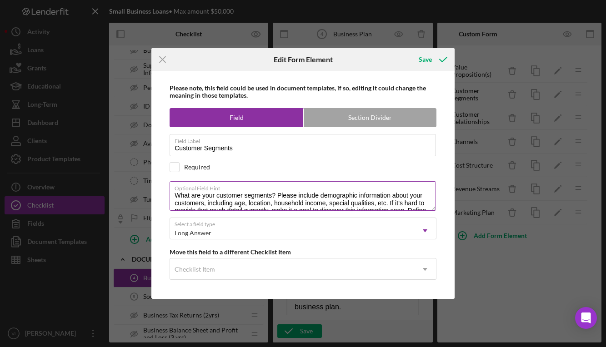
drag, startPoint x: 431, startPoint y: 203, endPoint x: 175, endPoint y: 184, distance: 257.5
click at [175, 184] on textarea "What are your customer segments? Please include demographic information about y…" at bounding box center [303, 195] width 266 height 29
drag, startPoint x: 605, startPoint y: 121, endPoint x: 197, endPoint y: 203, distance: 416.0
click at [197, 203] on textarea "What are your customer segments? Please include demographic information about y…" at bounding box center [303, 195] width 266 height 29
click at [185, 185] on textarea "What are your customer segments? Please include demographic information about y…" at bounding box center [303, 195] width 266 height 29
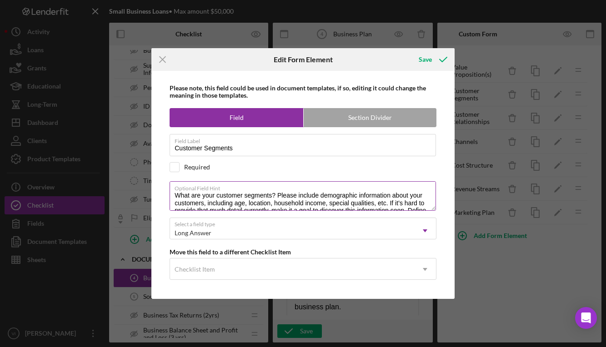
click at [190, 184] on textarea "What are your customer segments? Please include demographic information about y…" at bounding box center [303, 195] width 266 height 29
click at [263, 182] on textarea "Who are your customer segments? Please include demographic information about yo…" at bounding box center [303, 195] width 266 height 29
click at [263, 182] on textarea "Who are your customers? Please include demographic information about your custo…" at bounding box center [303, 195] width 266 height 29
drag, startPoint x: 290, startPoint y: 181, endPoint x: 270, endPoint y: 181, distance: 20.0
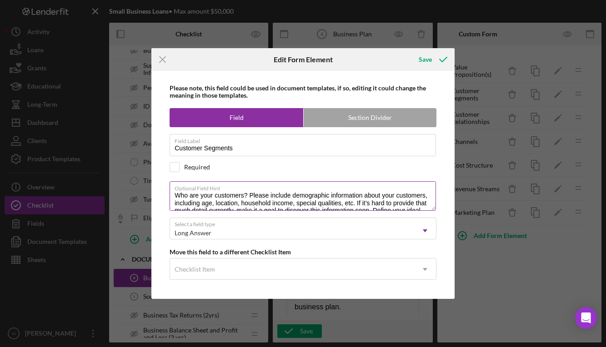
click at [270, 181] on textarea "Who are your customers? Please include demographic information about your custo…" at bounding box center [303, 195] width 266 height 29
drag, startPoint x: 335, startPoint y: 181, endPoint x: 409, endPoint y: 182, distance: 73.2
click at [409, 182] on textarea "Who are your customers? Please describe your customer demographic information a…" at bounding box center [303, 195] width 266 height 29
drag, startPoint x: 371, startPoint y: 173, endPoint x: 428, endPoint y: 183, distance: 58.1
click at [428, 183] on div "Optional Field Hint Who are your customers? Please describe your customer segme…" at bounding box center [303, 196] width 267 height 30
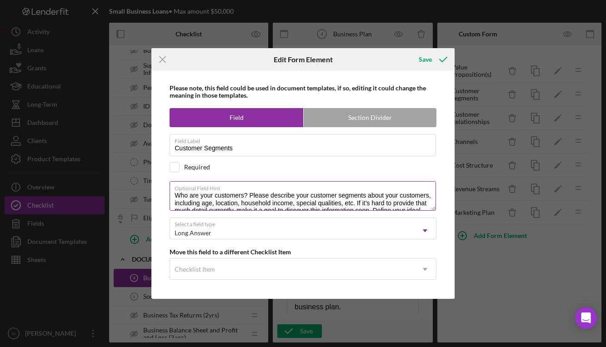
drag, startPoint x: 428, startPoint y: 183, endPoint x: 366, endPoint y: 185, distance: 62.3
click at [366, 185] on textarea "Who are your customers? Please describe your customer segments about your custo…" at bounding box center [303, 195] width 266 height 29
click at [395, 183] on textarea "Who are your customers? Please describe your customer segments, including age, …" at bounding box center [303, 195] width 266 height 29
click at [340, 188] on textarea "Who are your customers? Please describe your customer segments, including demog…" at bounding box center [303, 195] width 266 height 29
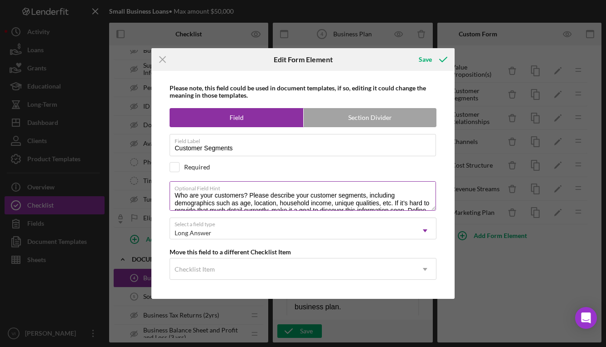
drag, startPoint x: 334, startPoint y: 191, endPoint x: 334, endPoint y: 199, distance: 7.7
click at [334, 192] on textarea "Who are your customers? Please describe your customer segments, including demog…" at bounding box center [303, 195] width 266 height 29
click at [380, 185] on textarea "Who are your customers? Please describe your customer segments, including demog…" at bounding box center [303, 195] width 266 height 29
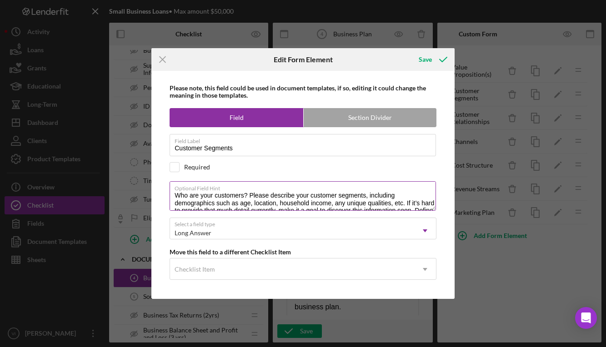
click at [380, 187] on textarea "Who are your customers? Please describe your customer segments, including demog…" at bounding box center [303, 195] width 266 height 29
click at [392, 190] on textarea "Who are your customers? Please describe your customer segments, including demog…" at bounding box center [303, 195] width 266 height 29
click at [256, 196] on textarea "Who are your customers? Please describe your customer segments, including demog…" at bounding box center [303, 195] width 266 height 29
drag, startPoint x: 273, startPoint y: 198, endPoint x: 233, endPoint y: 196, distance: 40.0
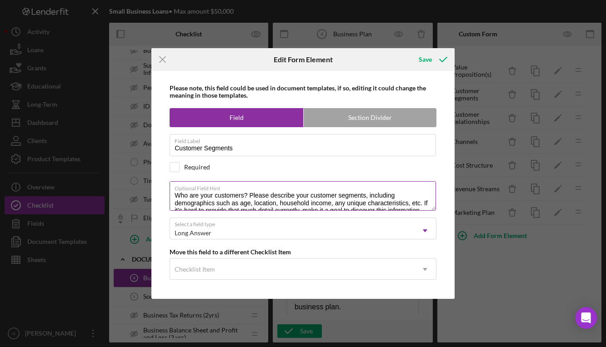
click at [233, 196] on textarea "Who are your customers? Please describe your customer segments, including demog…" at bounding box center [303, 195] width 266 height 29
click at [180, 197] on textarea "Who are your customers? Please describe your customer segments, including demog…" at bounding box center [303, 195] width 266 height 29
click at [291, 198] on textarea "Who are your customers? Please describe your customer segments, including demog…" at bounding box center [303, 195] width 266 height 29
drag, startPoint x: 329, startPoint y: 197, endPoint x: 407, endPoint y: 197, distance: 77.7
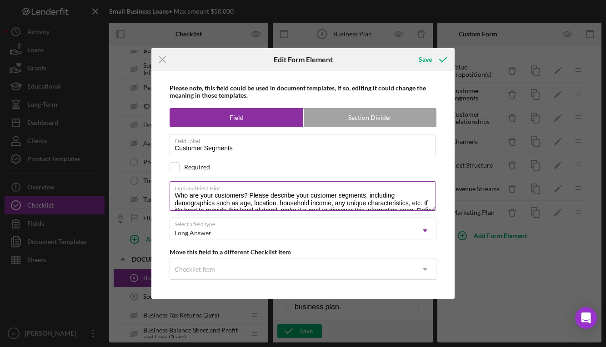
click at [407, 197] on textarea "Who are your customers? Please describe your customer segments, including demog…" at bounding box center [303, 195] width 266 height 29
click at [407, 198] on textarea "Who are your customers? Please describe your customer segments, including demog…" at bounding box center [303, 195] width 266 height 29
drag, startPoint x: 280, startPoint y: 205, endPoint x: 387, endPoint y: 203, distance: 107.3
click at [387, 203] on textarea "Who are your customers? Please describe your customer segments, including demog…" at bounding box center [303, 195] width 266 height 29
click at [283, 205] on textarea "Who are your customers? Please describe your customer segments, including demog…" at bounding box center [303, 195] width 266 height 29
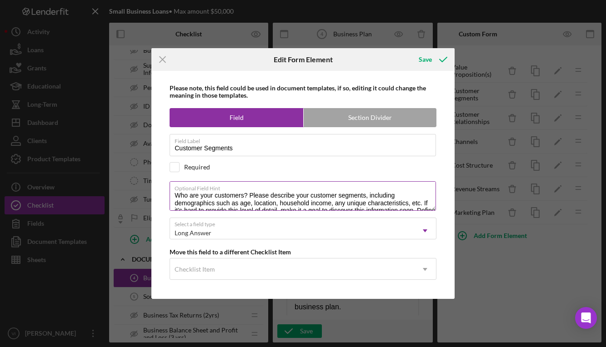
click at [281, 206] on textarea "Who are your customers? Please describe your customer segments, including demog…" at bounding box center [303, 195] width 266 height 29
click at [427, 201] on textarea "Who are your customers? Please describe your customer segments, including demog…" at bounding box center [303, 195] width 266 height 29
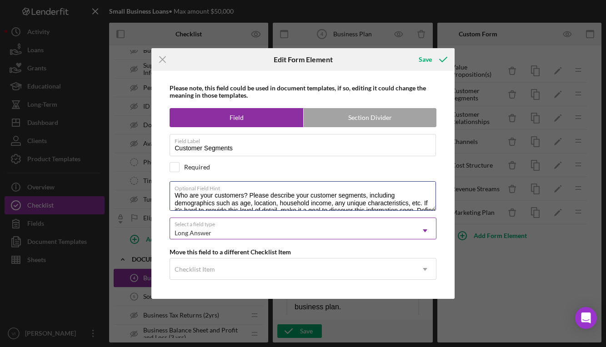
scroll to position [20, 0]
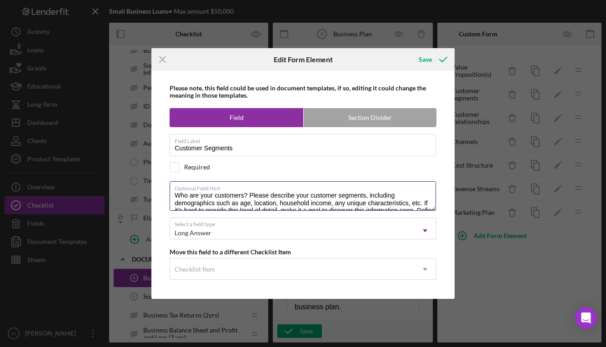
type textarea "Who are your customers? Please describe your customer segments, including demog…"
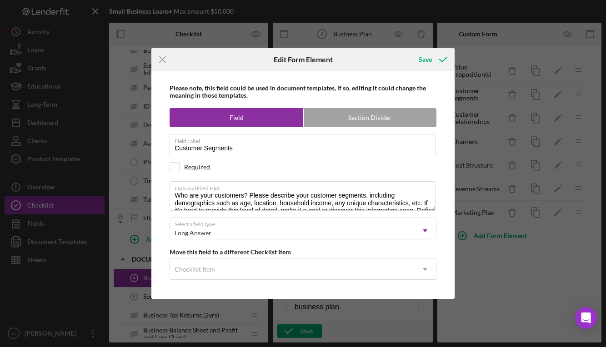
click at [545, 0] on div "Icon/Menu Close Edit Form Element Save Please note, this field could be used in…" at bounding box center [303, 173] width 606 height 347
click at [430, 50] on div "Save" at bounding box center [425, 59] width 13 height 18
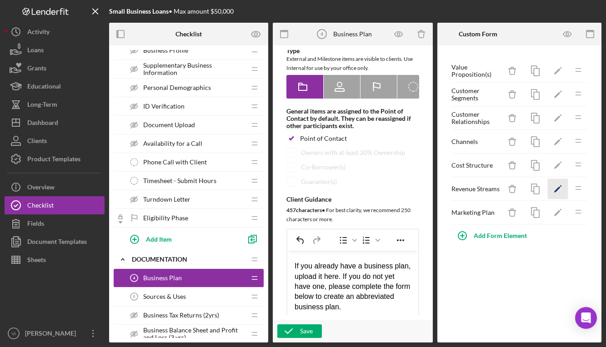
click at [554, 184] on icon "Icon/Edit" at bounding box center [558, 189] width 20 height 20
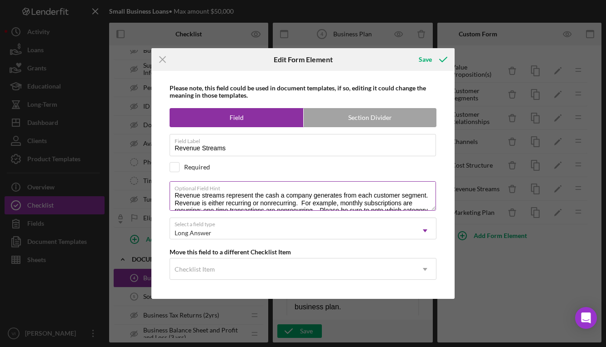
click at [431, 210] on textarea "Revenue streams represent the cash a company generates from each customer segme…" at bounding box center [303, 195] width 266 height 29
click at [385, 210] on textarea "Revenue streams represent the cash a company generates from each customer segme…" at bounding box center [303, 195] width 266 height 29
drag, startPoint x: 367, startPoint y: 200, endPoint x: 141, endPoint y: 177, distance: 227.6
click at [141, 177] on div "Icon/Menu Close Edit Form Element Save Please note, this field could be used in…" at bounding box center [303, 173] width 606 height 347
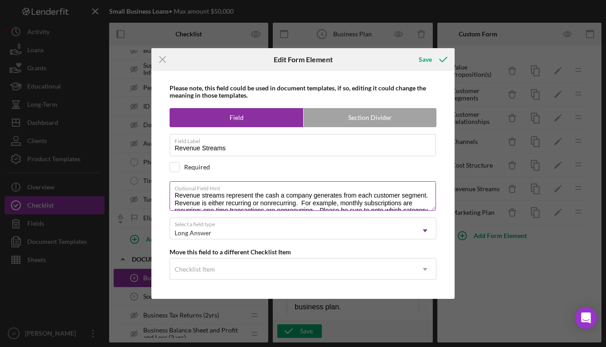
drag, startPoint x: 566, startPoint y: 144, endPoint x: 371, endPoint y: 210, distance: 205.7
click at [272, 210] on textarea "Revenue streams represent the cash a company generates from each customer segme…" at bounding box center [303, 195] width 266 height 29
paste textarea "are the sources of cash your company generates from each customer segment. They…"
type textarea "Revenue streams are the sources of cash your company generates from each custom…"
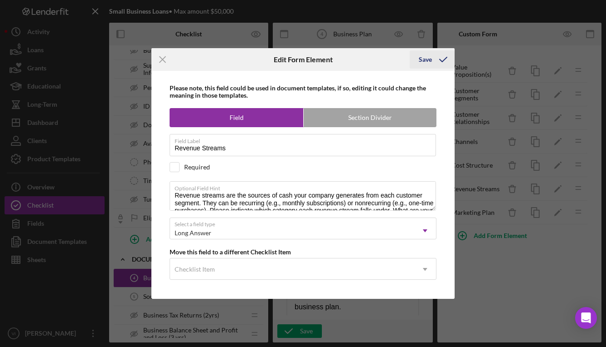
click at [435, 48] on icon "submit" at bounding box center [443, 59] width 23 height 23
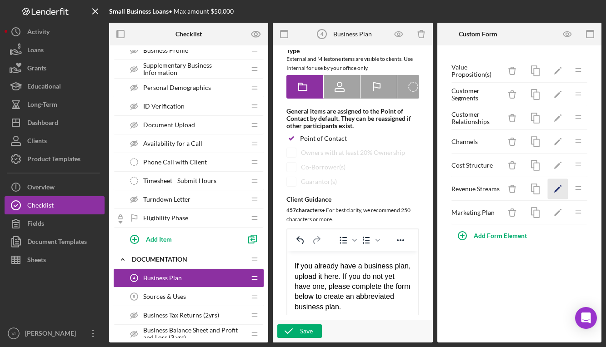
click at [560, 195] on icon "Icon/Edit" at bounding box center [558, 189] width 20 height 20
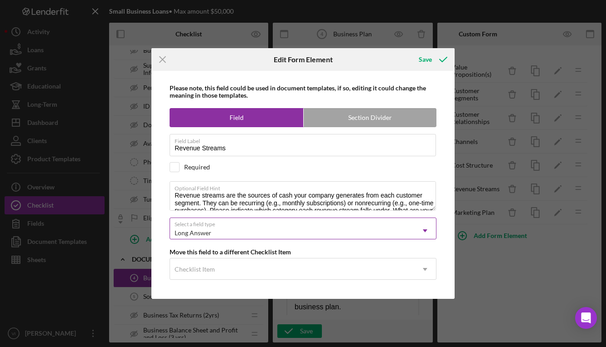
click at [432, 210] on textarea "Revenue streams are the sources of cash your company generates from each custom…" at bounding box center [303, 195] width 266 height 29
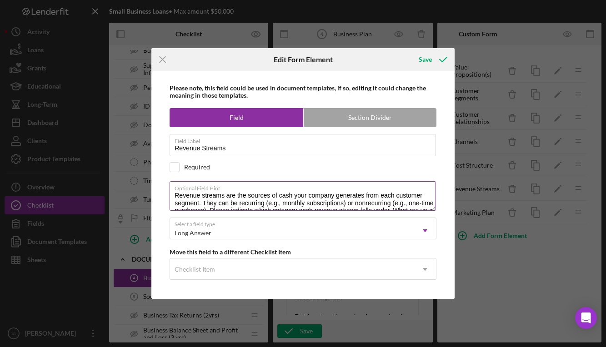
scroll to position [74, 0]
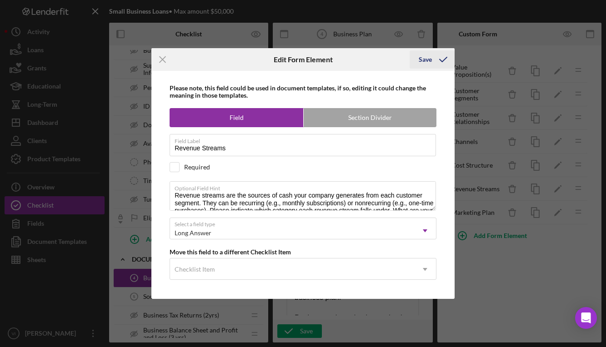
click at [440, 54] on icon "submit" at bounding box center [443, 59] width 23 height 23
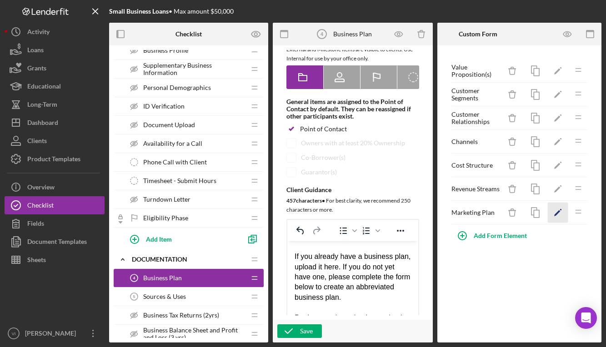
click at [557, 216] on icon "Icon/Edit" at bounding box center [558, 213] width 20 height 20
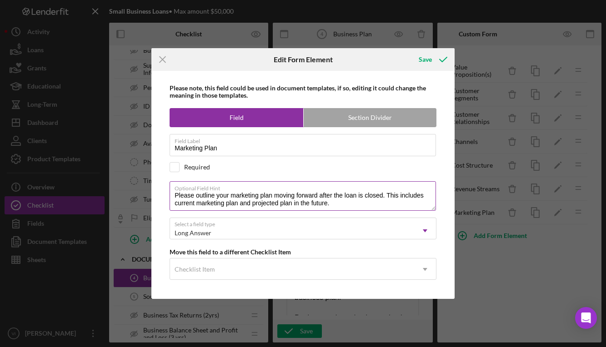
drag, startPoint x: 275, startPoint y: 195, endPoint x: 331, endPoint y: 191, distance: 56.9
click at [331, 191] on div "Optional Field Hint Please outline your marketing plan moving forward after the…" at bounding box center [303, 196] width 267 height 30
click at [297, 203] on textarea "Please outline your marketing plan moving forward after the loan is closed. Thi…" at bounding box center [303, 195] width 266 height 29
drag, startPoint x: 276, startPoint y: 196, endPoint x: 317, endPoint y: 192, distance: 41.1
click at [317, 192] on textarea "Please outline your marketing plan moving forward after the loan is closed. Thi…" at bounding box center [303, 195] width 266 height 29
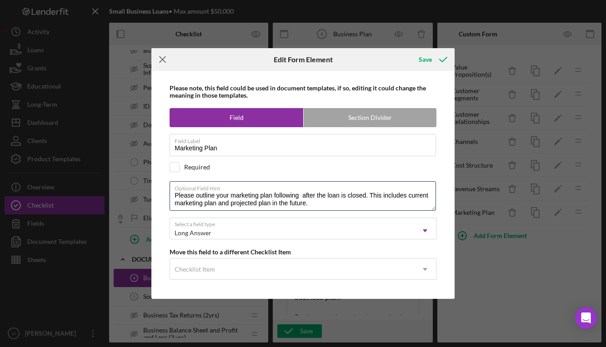
type textarea "Please outline your marketing plan following after the loan is closed. This inc…"
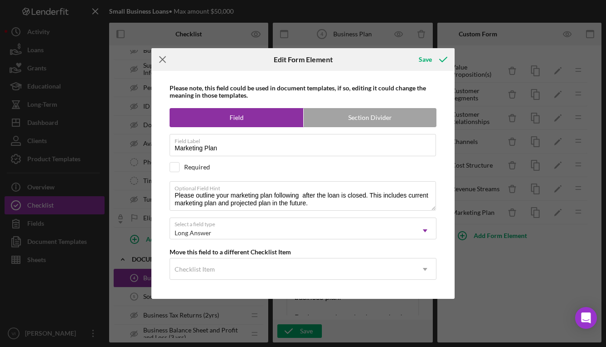
click at [157, 62] on icon "Icon/Menu Close" at bounding box center [162, 59] width 23 height 23
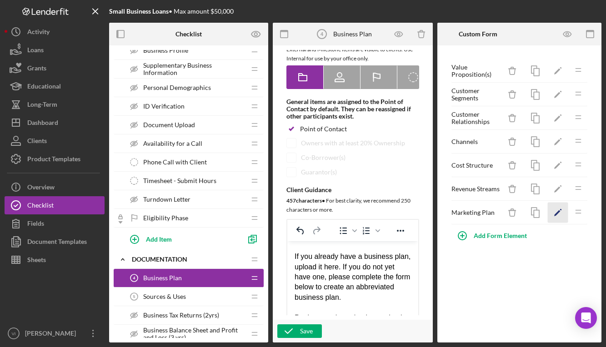
click at [556, 211] on icon "Icon/Edit" at bounding box center [558, 213] width 20 height 20
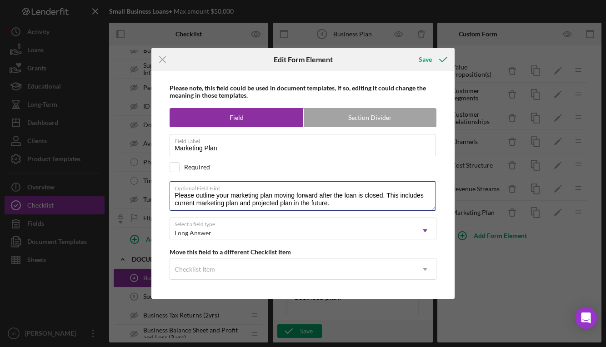
drag, startPoint x: 347, startPoint y: 200, endPoint x: 99, endPoint y: 140, distance: 254.8
click at [99, 140] on div "Icon/Menu Close Edit Form Element Save Please note, this field could be used in…" at bounding box center [303, 173] width 606 height 347
drag, startPoint x: 601, startPoint y: 130, endPoint x: 331, endPoint y: 203, distance: 279.3
click at [331, 202] on textarea "Please outline your marketing plan moving forward after the loan is closed. Thi…" at bounding box center [303, 195] width 266 height 29
drag, startPoint x: 334, startPoint y: 205, endPoint x: 168, endPoint y: 192, distance: 166.9
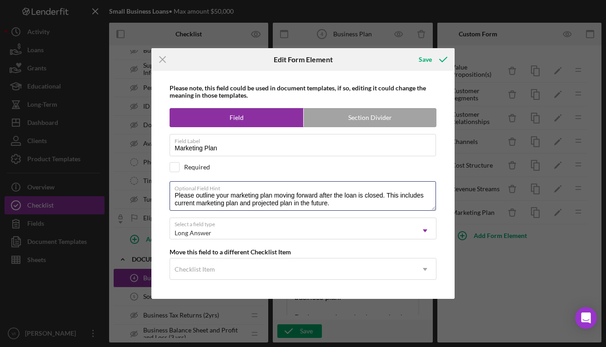
click at [168, 192] on div "Please note, this field could be used in document templates, if so, editing it …" at bounding box center [303, 185] width 294 height 228
paste textarea "strategy after the loan closes, including both your current approach and your f…"
click at [272, 198] on textarea "Please outline your marketing strategy after the loan closes, including both yo…" at bounding box center [303, 195] width 266 height 29
click at [272, 199] on textarea "Please outline your marketing strategy after the loan closes, including both yo…" at bounding box center [303, 195] width 266 height 29
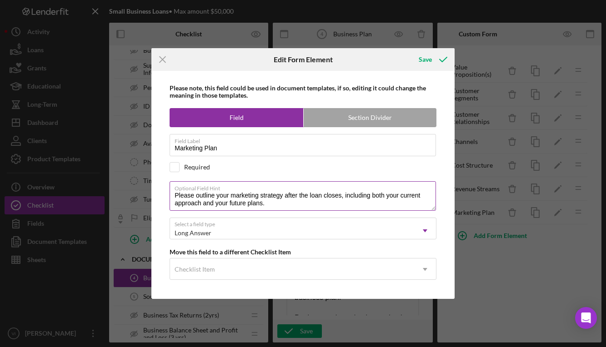
click at [272, 197] on textarea "Please outline your marketing strategy after the loan closes, including both yo…" at bounding box center [303, 195] width 266 height 29
click at [286, 200] on textarea "Please outline your marketing plan after the loan closes, including both your c…" at bounding box center [303, 195] width 266 height 29
click at [245, 200] on textarea "Please outline your marketing plan after the loan closes, including both your c…" at bounding box center [303, 195] width 266 height 29
click at [260, 207] on textarea "Please outline your marketing plan after the loan closes, including both your c…" at bounding box center [303, 195] width 266 height 29
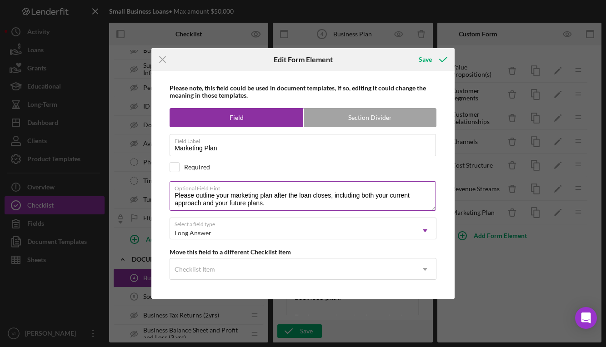
click at [173, 203] on textarea "Please outline your marketing plan after the loan closes, including both your c…" at bounding box center [303, 195] width 266 height 29
drag, startPoint x: 237, startPoint y: 204, endPoint x: 291, endPoint y: 200, distance: 53.8
click at [291, 200] on textarea "Please outline your marketing plan after the loan closes, including both your c…" at bounding box center [303, 195] width 266 height 29
type textarea "Please outline your marketing plan after the loan closes, including both your c…"
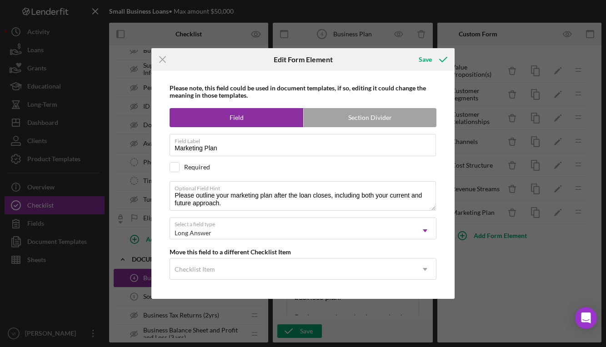
click at [294, 212] on div "Please note, this field could be used in document templates, if so, editing it …" at bounding box center [303, 185] width 294 height 228
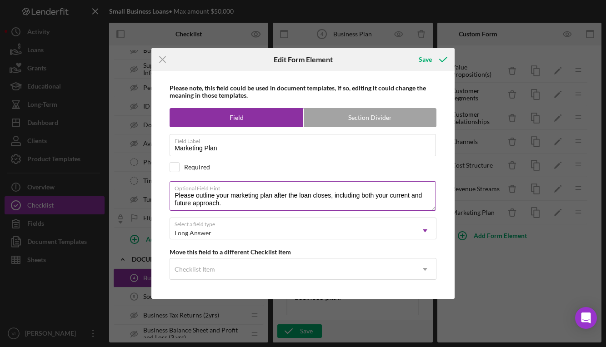
click at [294, 205] on textarea "Please outline your marketing plan after the loan closes, including both your c…" at bounding box center [303, 195] width 266 height 29
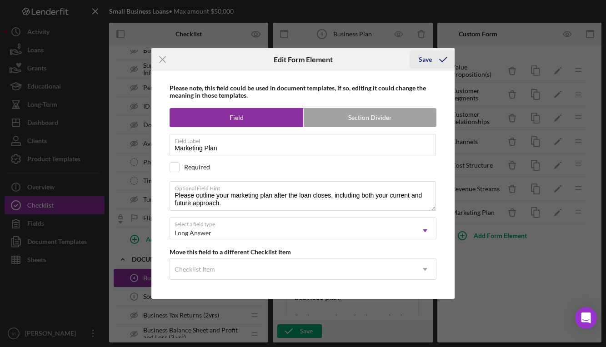
click at [418, 65] on button "Save" at bounding box center [432, 59] width 45 height 18
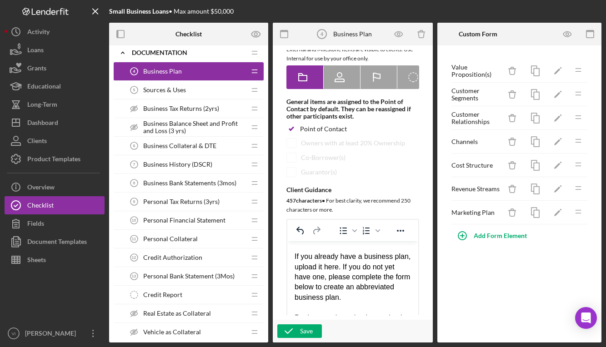
scroll to position [308, 0]
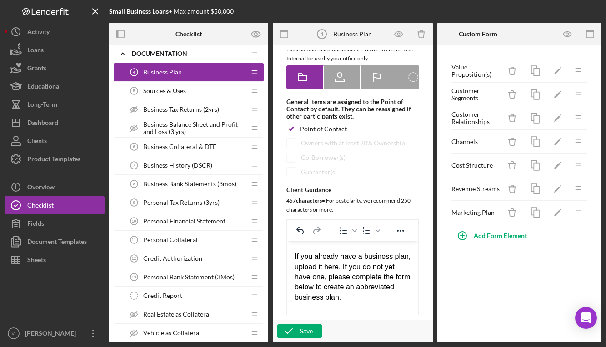
click at [191, 90] on div "Sources & Uses 5 Sources & Uses" at bounding box center [185, 91] width 120 height 18
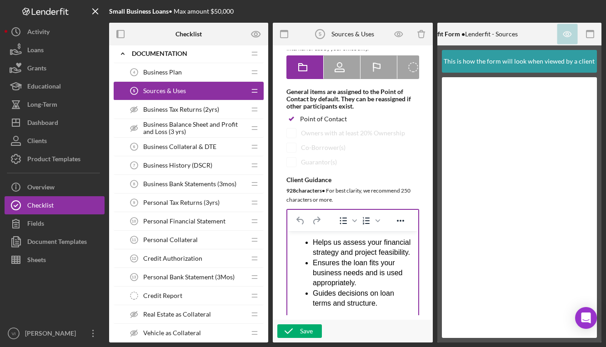
scroll to position [379, 0]
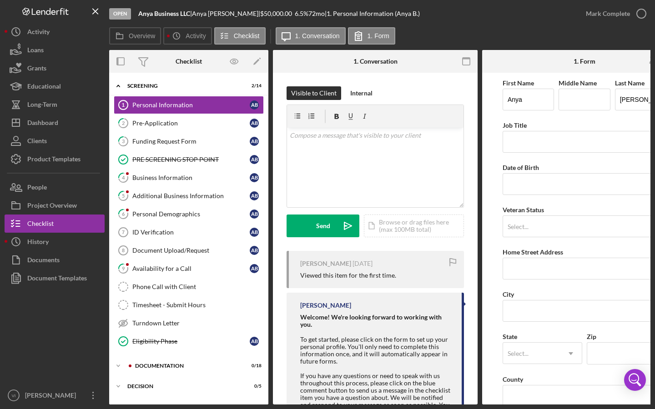
scroll to position [40, 0]
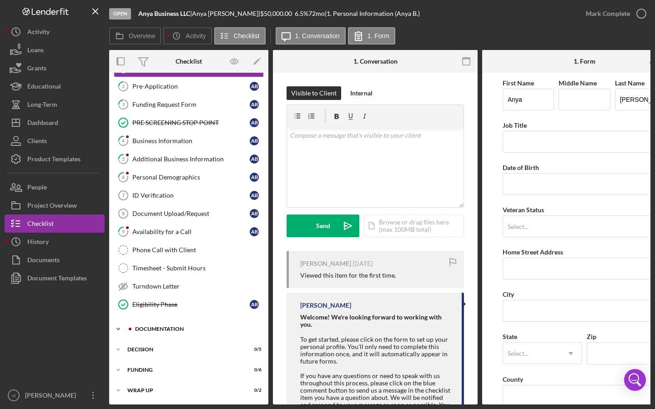
click at [153, 333] on div "Icon/Expander Documentation 0 / 18" at bounding box center [188, 329] width 159 height 18
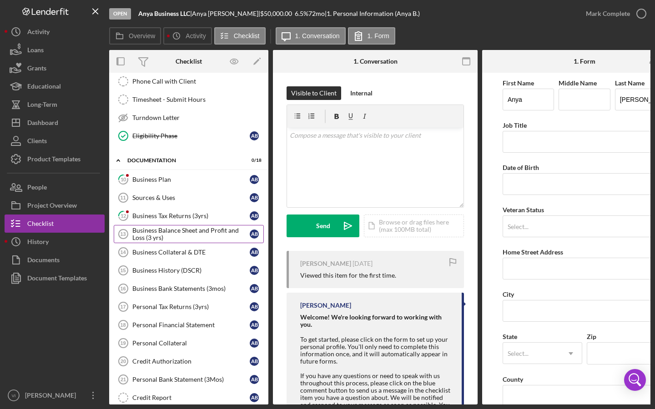
scroll to position [224, 0]
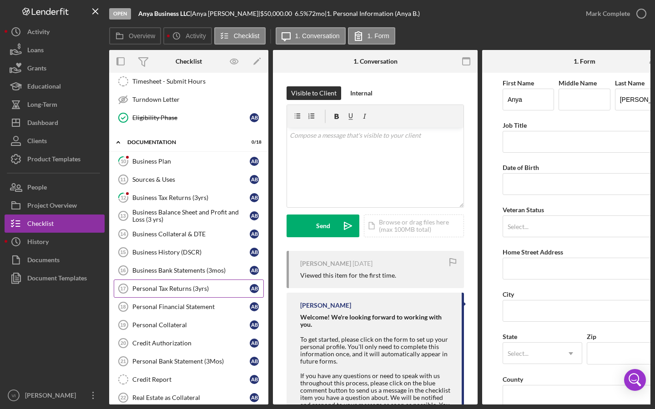
click at [200, 291] on div "Personal Tax Returns (3yrs)" at bounding box center [190, 288] width 117 height 7
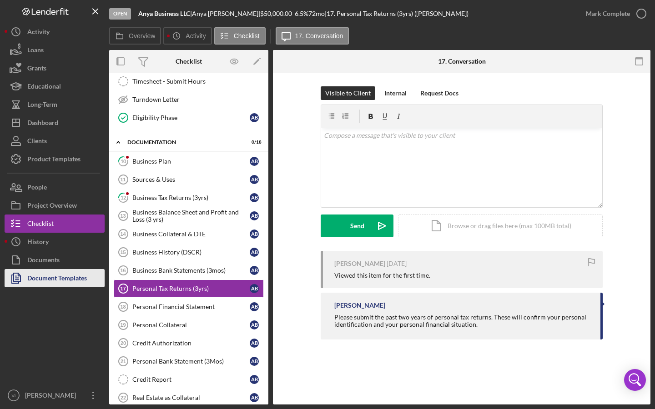
click at [34, 284] on div "Document Templates" at bounding box center [57, 279] width 60 height 20
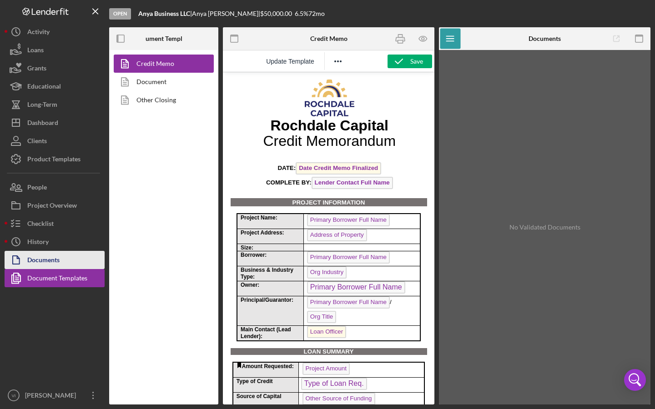
click at [27, 265] on div "Documents" at bounding box center [43, 261] width 32 height 20
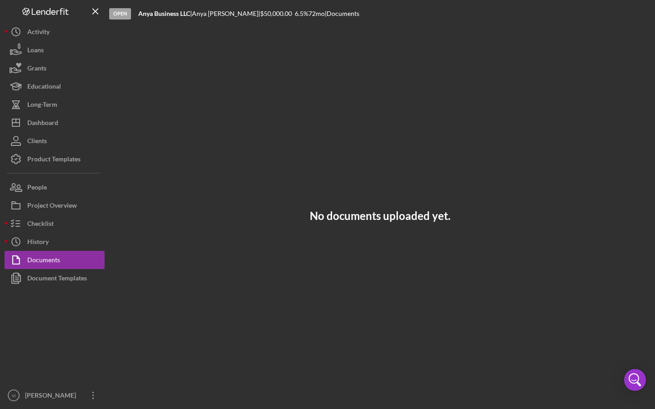
click at [97, 2] on div "Logo-Reversed Created with Sketch. Icon/Menu Close" at bounding box center [55, 11] width 100 height 23
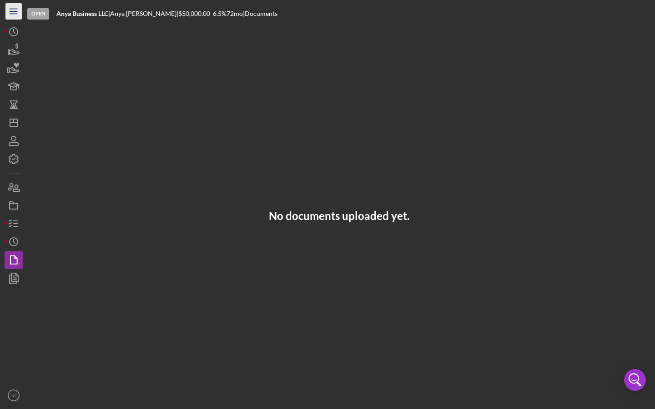
click at [15, 11] on line "button" at bounding box center [13, 11] width 7 height 0
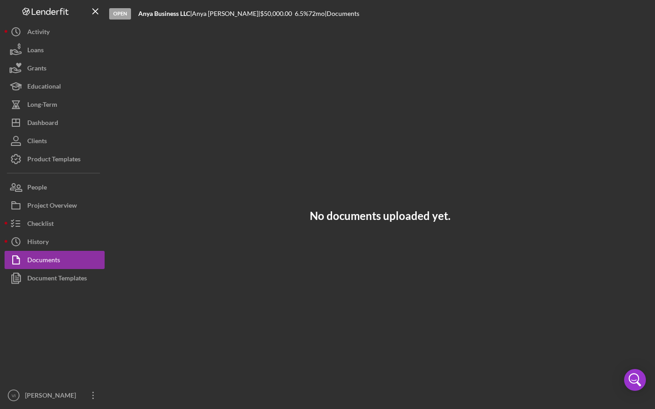
click at [85, 14] on icon "Logo-Reversed Created with Sketch." at bounding box center [46, 12] width 82 height 8
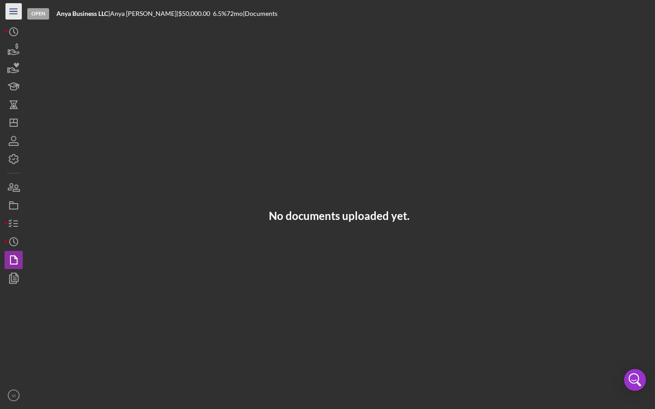
click at [16, 18] on icon "Icon/Menu" at bounding box center [14, 11] width 20 height 20
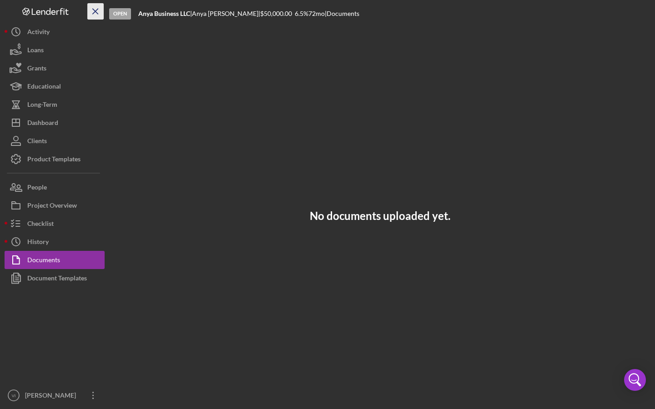
click at [94, 13] on line "button" at bounding box center [95, 11] width 5 height 5
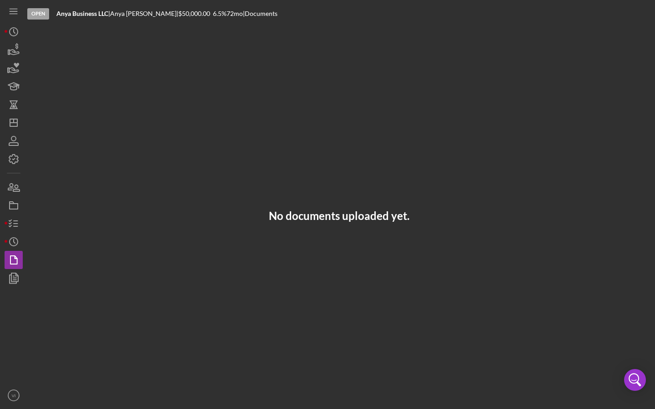
click at [19, 1] on div "Icon/Menu" at bounding box center [14, 11] width 18 height 23
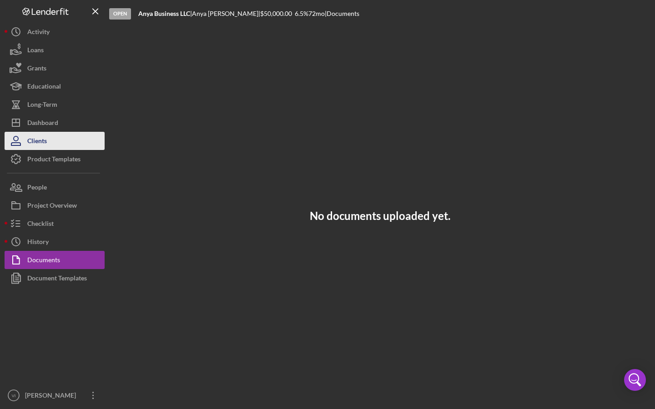
click at [51, 145] on button "Clients" at bounding box center [55, 141] width 100 height 18
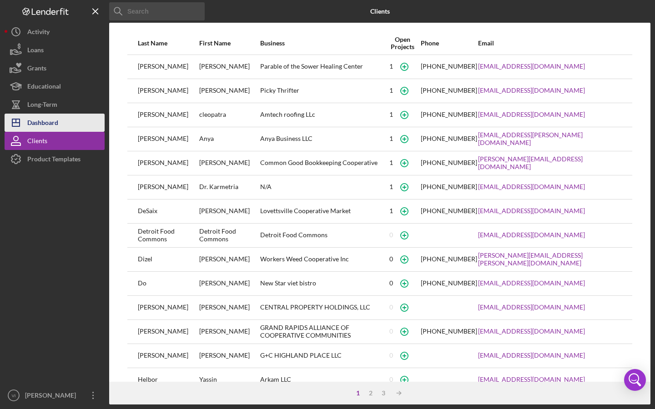
click at [44, 119] on div "Dashboard" at bounding box center [42, 124] width 31 height 20
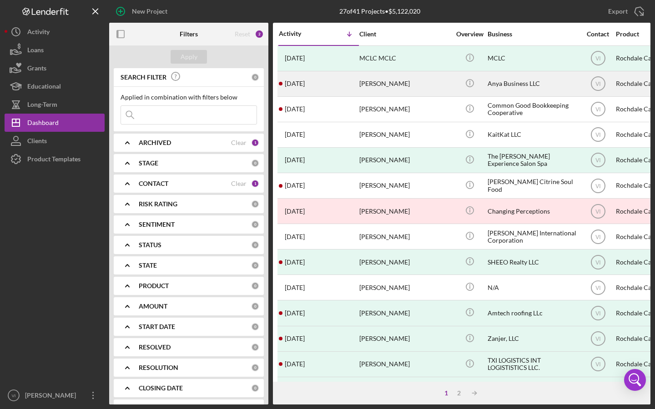
click at [369, 85] on div "[PERSON_NAME]" at bounding box center [404, 84] width 91 height 24
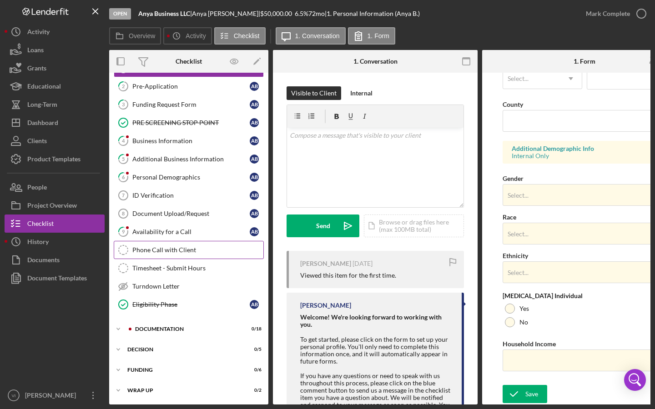
scroll to position [40, 0]
click at [170, 328] on div "Documentation" at bounding box center [196, 328] width 122 height 5
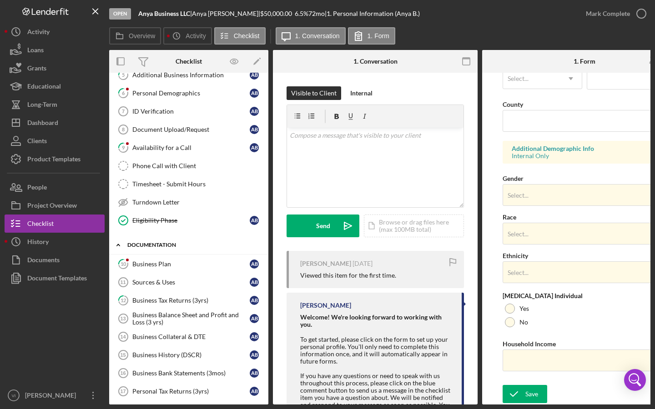
scroll to position [152, 0]
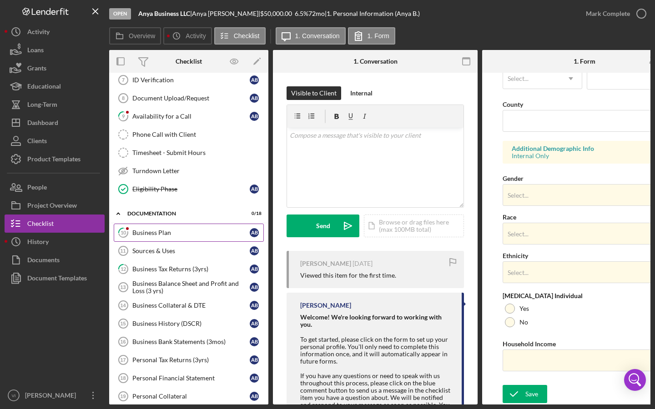
click at [173, 237] on link "10 Business [MEDICAL_DATA]" at bounding box center [189, 233] width 150 height 18
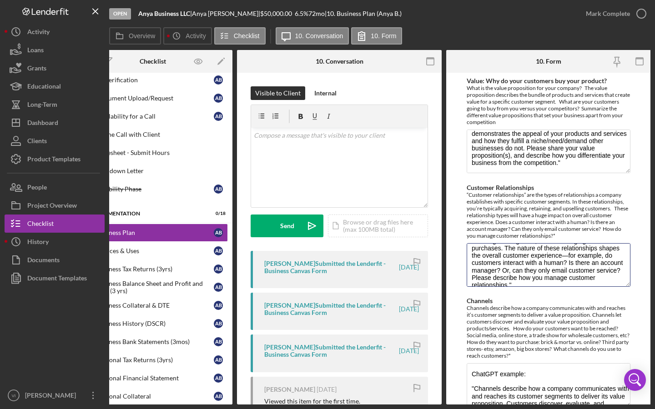
scroll to position [58, 0]
drag, startPoint x: 625, startPoint y: 286, endPoint x: 632, endPoint y: 320, distance: 34.8
click at [632, 321] on form "Value: Why do your customers buy your product? What is the value proposition fo…" at bounding box center [548, 239] width 205 height 332
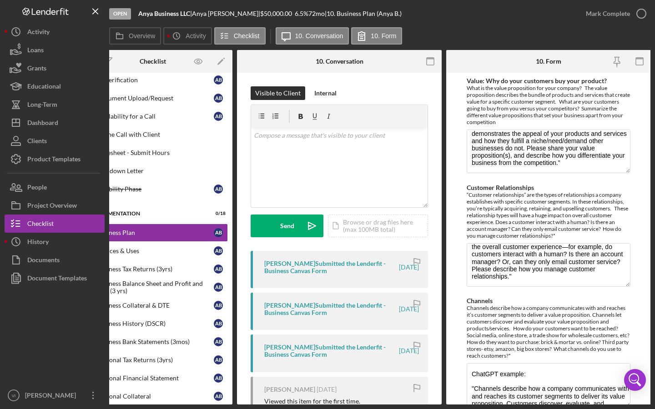
click at [627, 290] on div "Value: Why do your customers buy your product? What is the value proposition fo…" at bounding box center [548, 403] width 164 height 653
drag, startPoint x: 627, startPoint y: 285, endPoint x: 628, endPoint y: 308, distance: 22.8
click at [628, 312] on form "Value: Why do your customers buy your product? What is the value proposition fo…" at bounding box center [548, 239] width 205 height 332
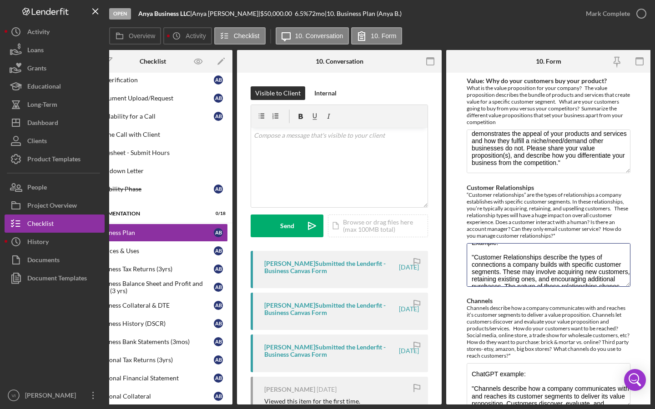
scroll to position [0, 0]
click at [625, 287] on textarea "Example: "Customer Relationships describe the types of connections a company bu…" at bounding box center [548, 265] width 164 height 44
drag, startPoint x: 525, startPoint y: 332, endPoint x: 467, endPoint y: 268, distance: 86.6
click at [467, 268] on textarea "Example: "Customer Relationships describe the types of connections a company bu…" at bounding box center [548, 265] width 164 height 44
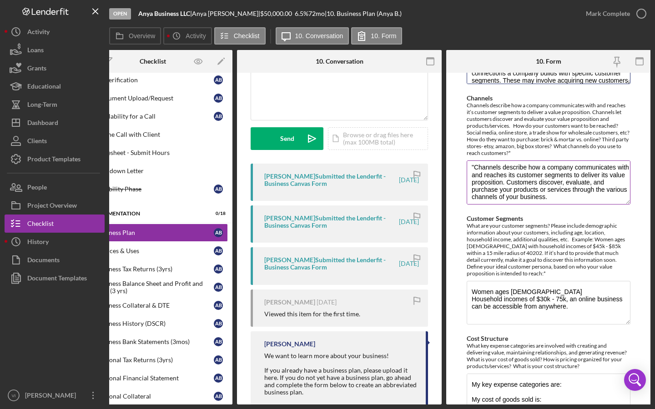
scroll to position [20, 0]
drag, startPoint x: 628, startPoint y: 265, endPoint x: 636, endPoint y: 279, distance: 16.5
click at [636, 279] on form "Value: Why do your customers buy your product? What is the value proposition fo…" at bounding box center [548, 239] width 205 height 332
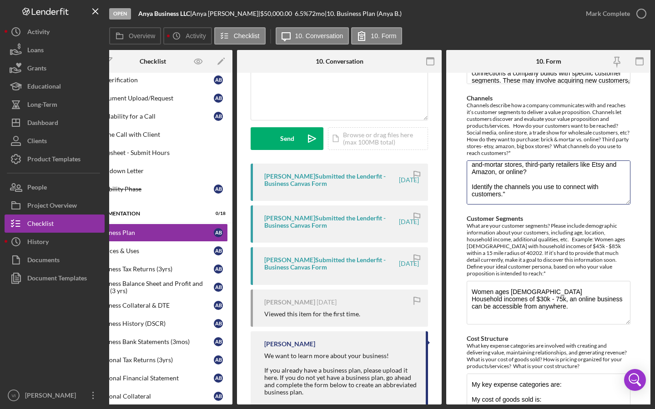
scroll to position [0, 36]
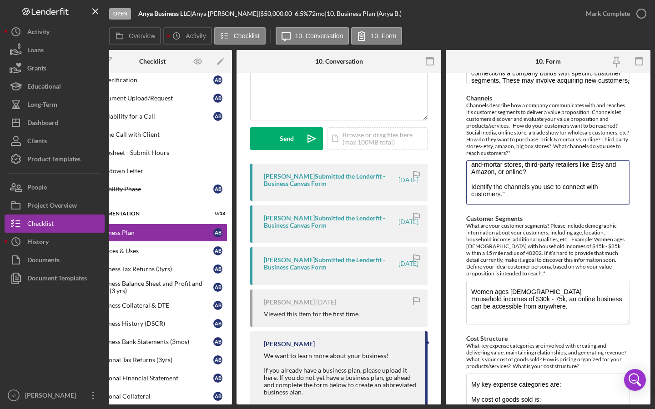
drag, startPoint x: 627, startPoint y: 267, endPoint x: 646, endPoint y: 315, distance: 51.6
click at [647, 317] on form "Value: Why do your customers buy your product? What is the value proposition fo…" at bounding box center [547, 239] width 205 height 332
click at [546, 204] on textarea "ChatGPT example: "Channels describe how a company communicates with and reaches…" at bounding box center [548, 182] width 164 height 44
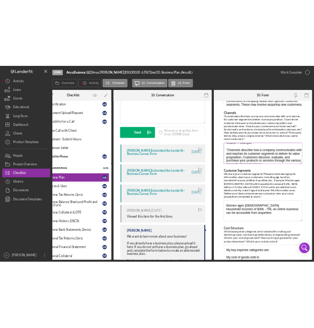
scroll to position [6, 0]
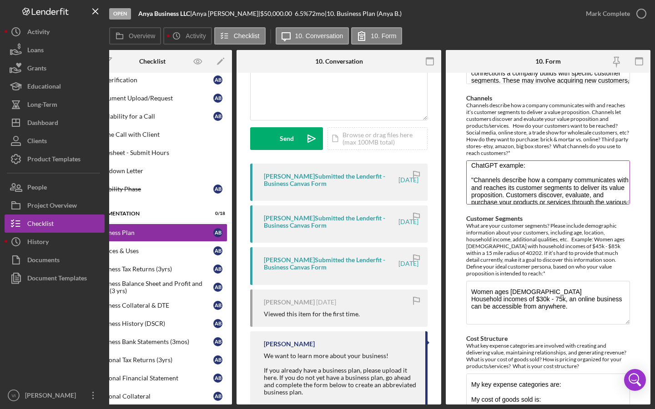
drag, startPoint x: 546, startPoint y: 265, endPoint x: 466, endPoint y: 245, distance: 82.0
click at [466, 204] on textarea "ChatGPT example: "Channels describe how a company communicates with and reaches…" at bounding box center [548, 182] width 164 height 44
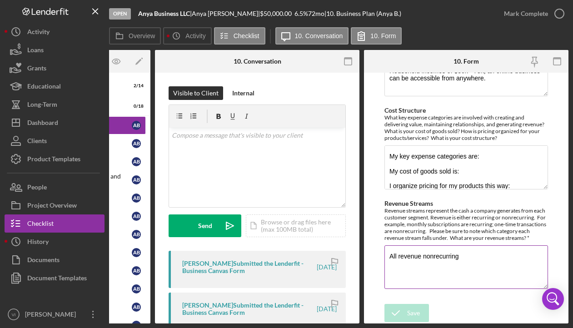
scroll to position [441, 0]
